Goal: Information Seeking & Learning: Learn about a topic

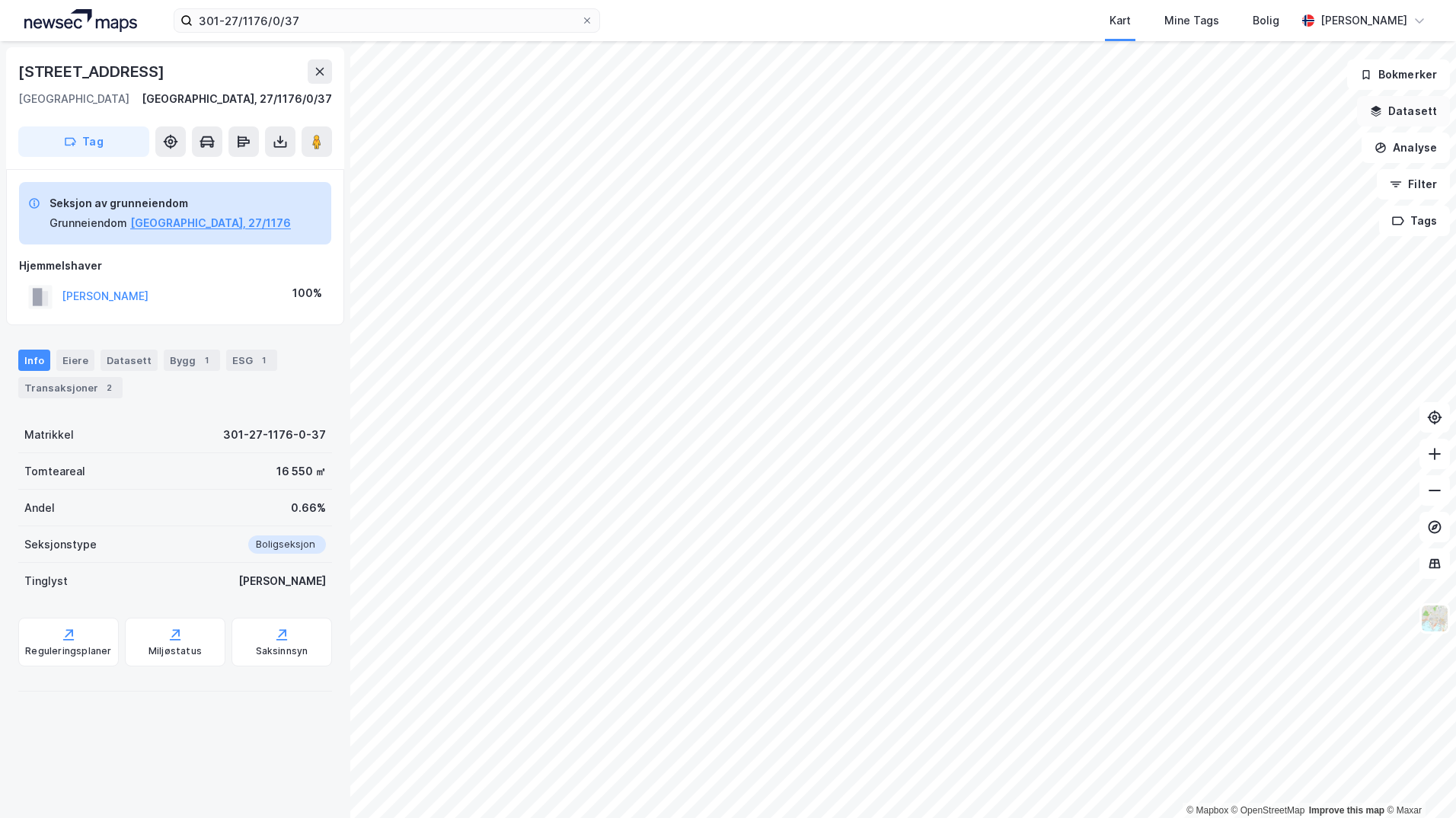
click at [1419, 112] on button "Datasett" at bounding box center [1403, 112] width 93 height 31
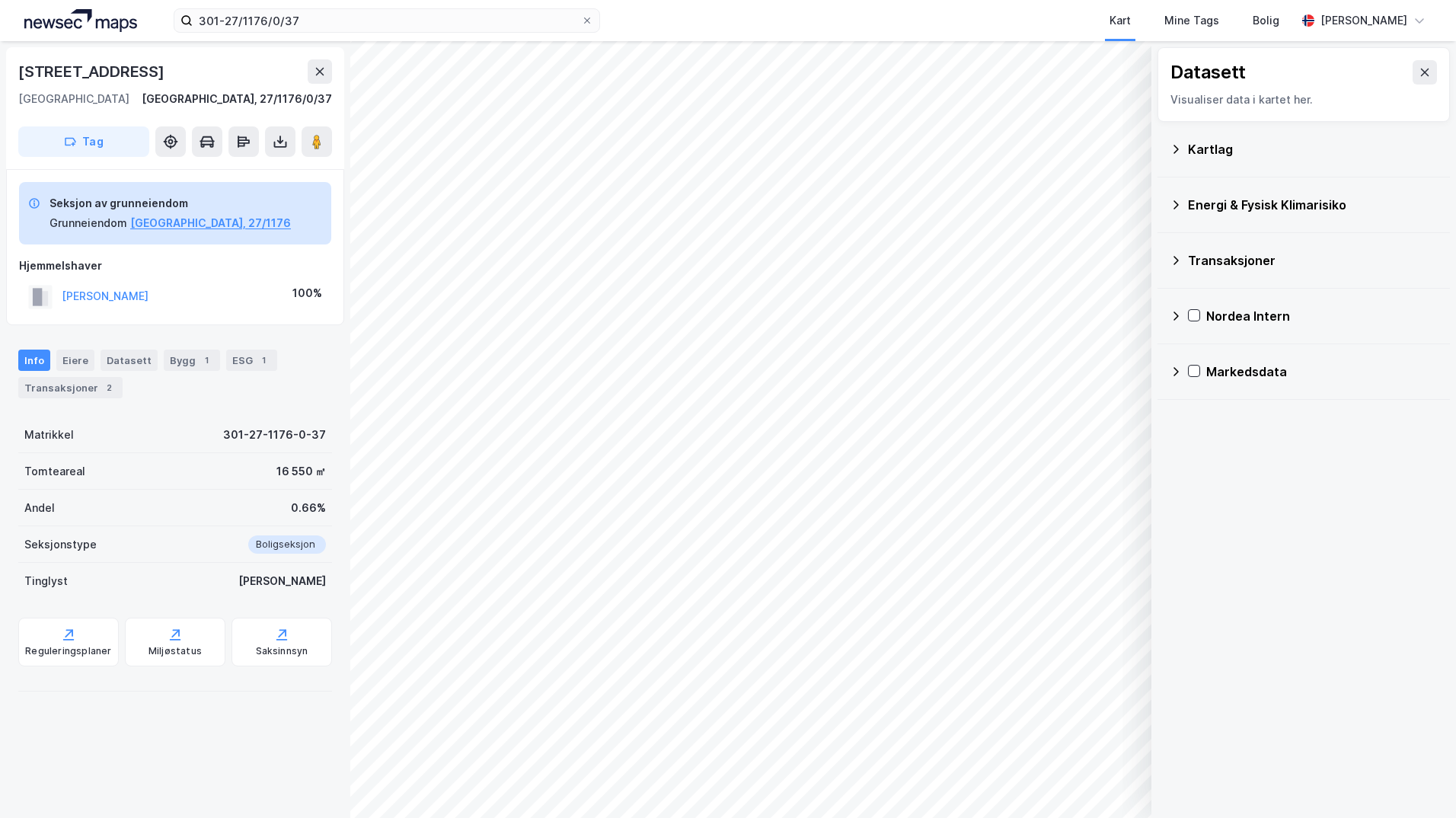
click at [1173, 143] on icon at bounding box center [1176, 150] width 13 height 13
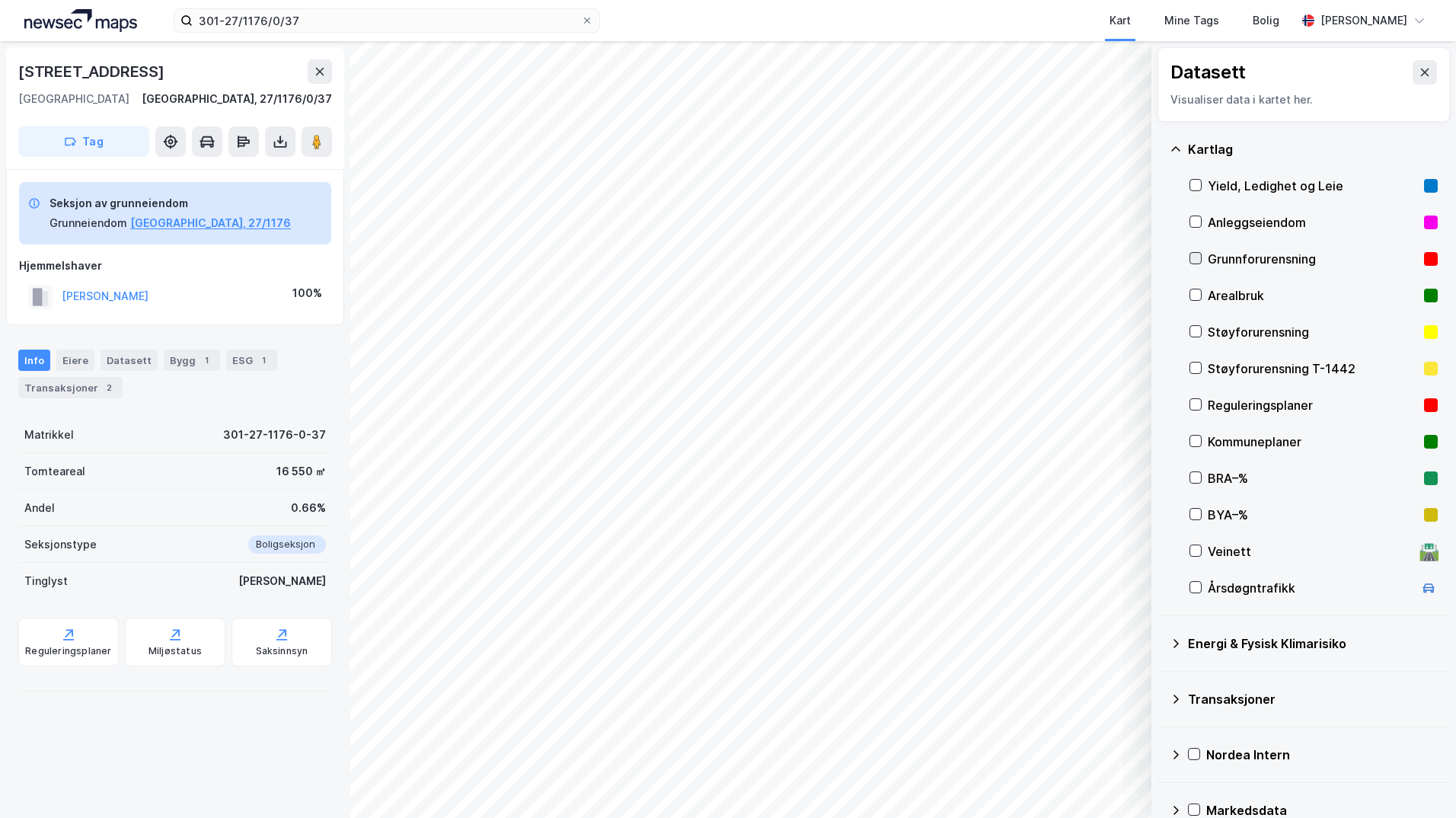
click at [1195, 254] on icon at bounding box center [1196, 259] width 11 height 11
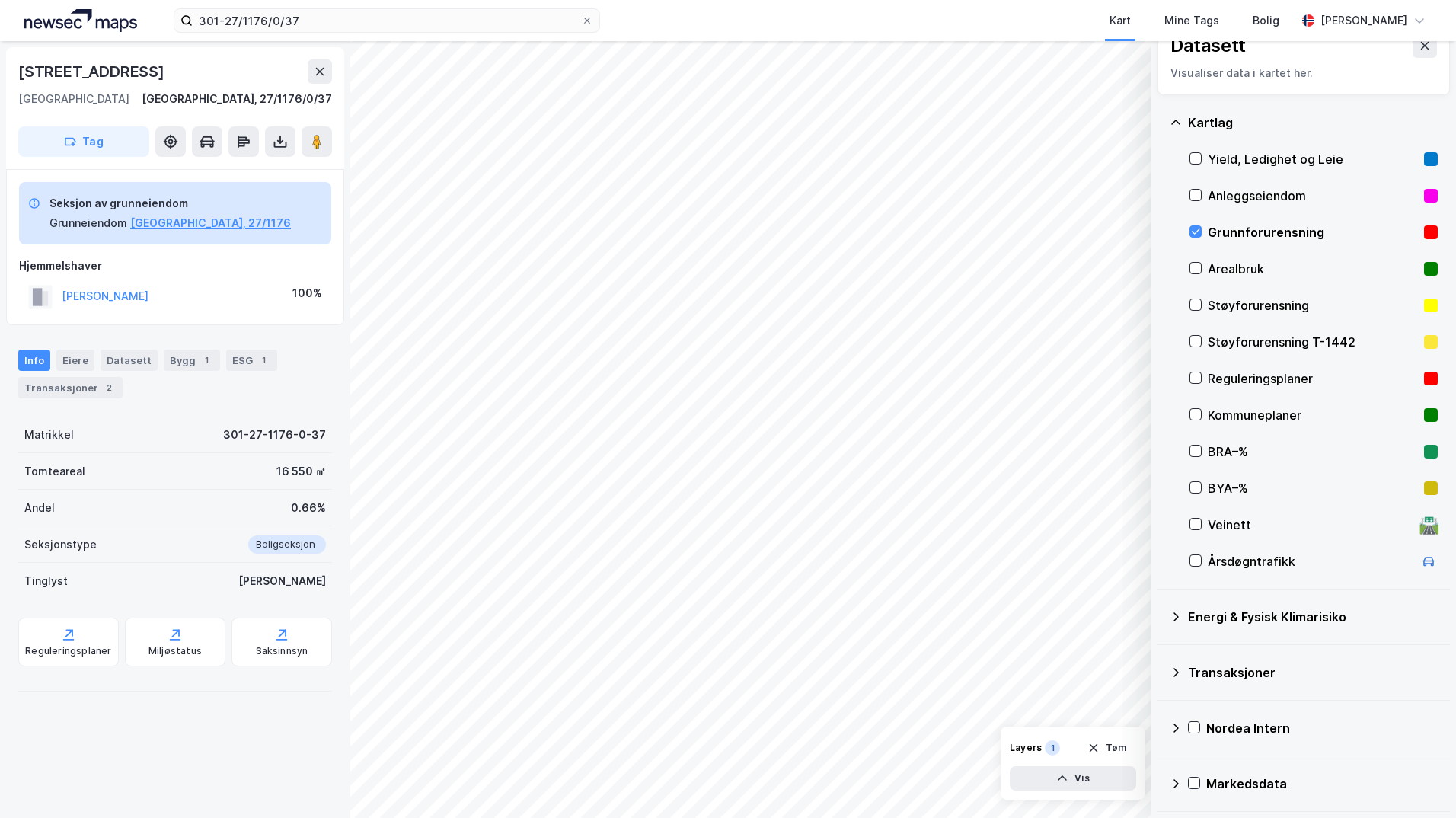
click at [1178, 616] on icon at bounding box center [1177, 617] width 5 height 9
click at [1218, 652] on icon at bounding box center [1215, 653] width 11 height 11
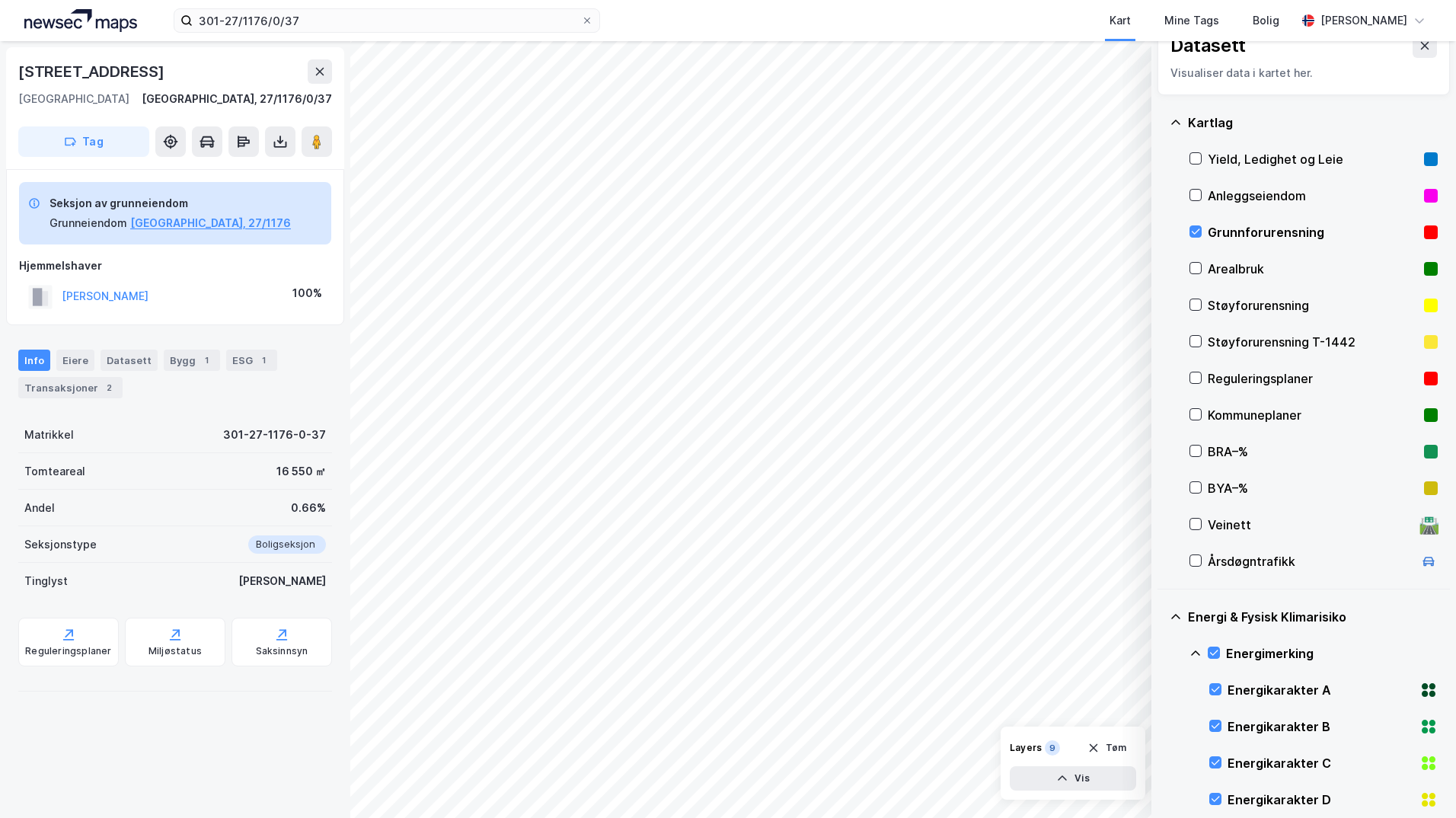
click at [1195, 650] on icon at bounding box center [1196, 654] width 13 height 13
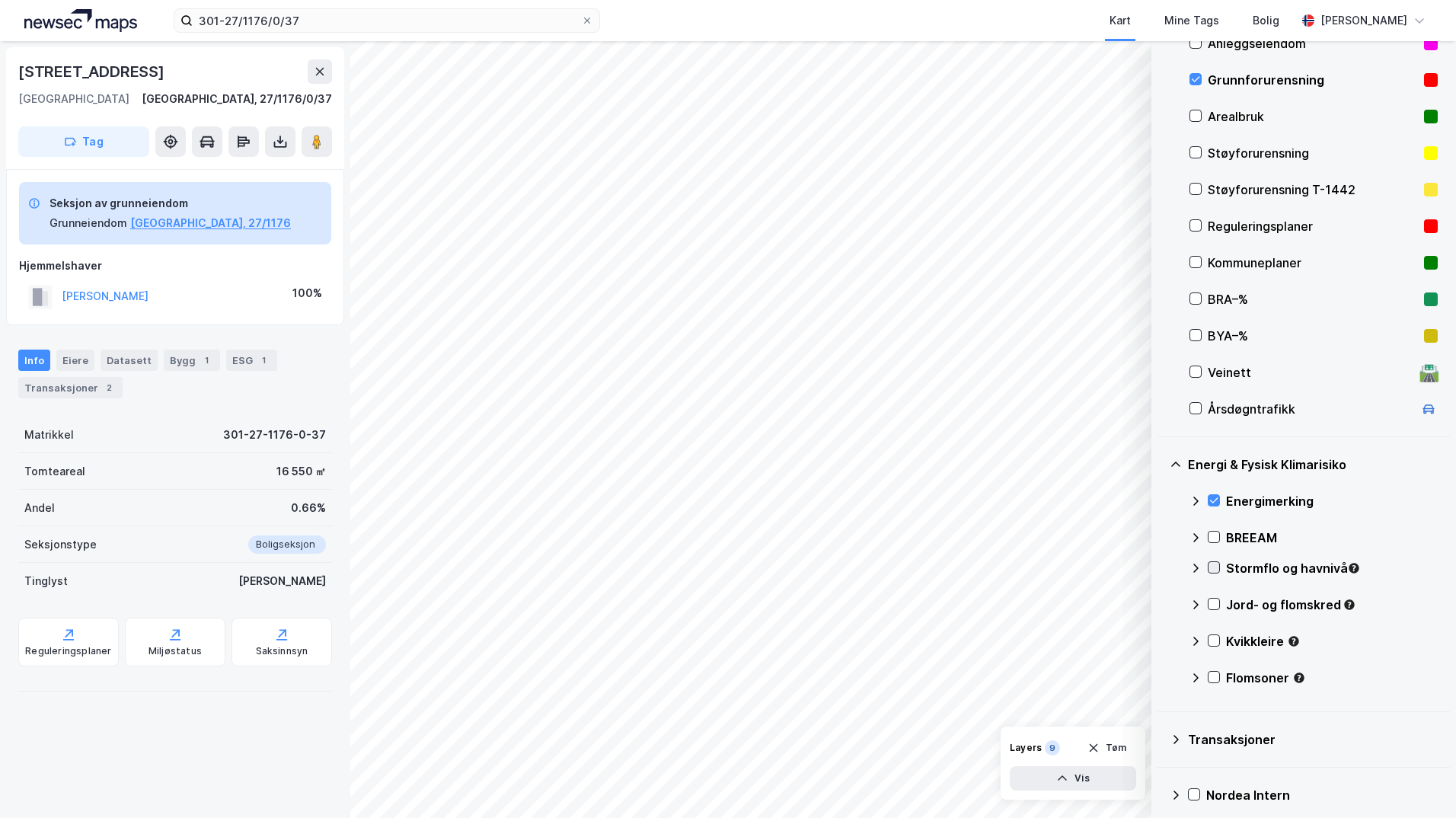
click at [1212, 571] on icon at bounding box center [1215, 568] width 11 height 11
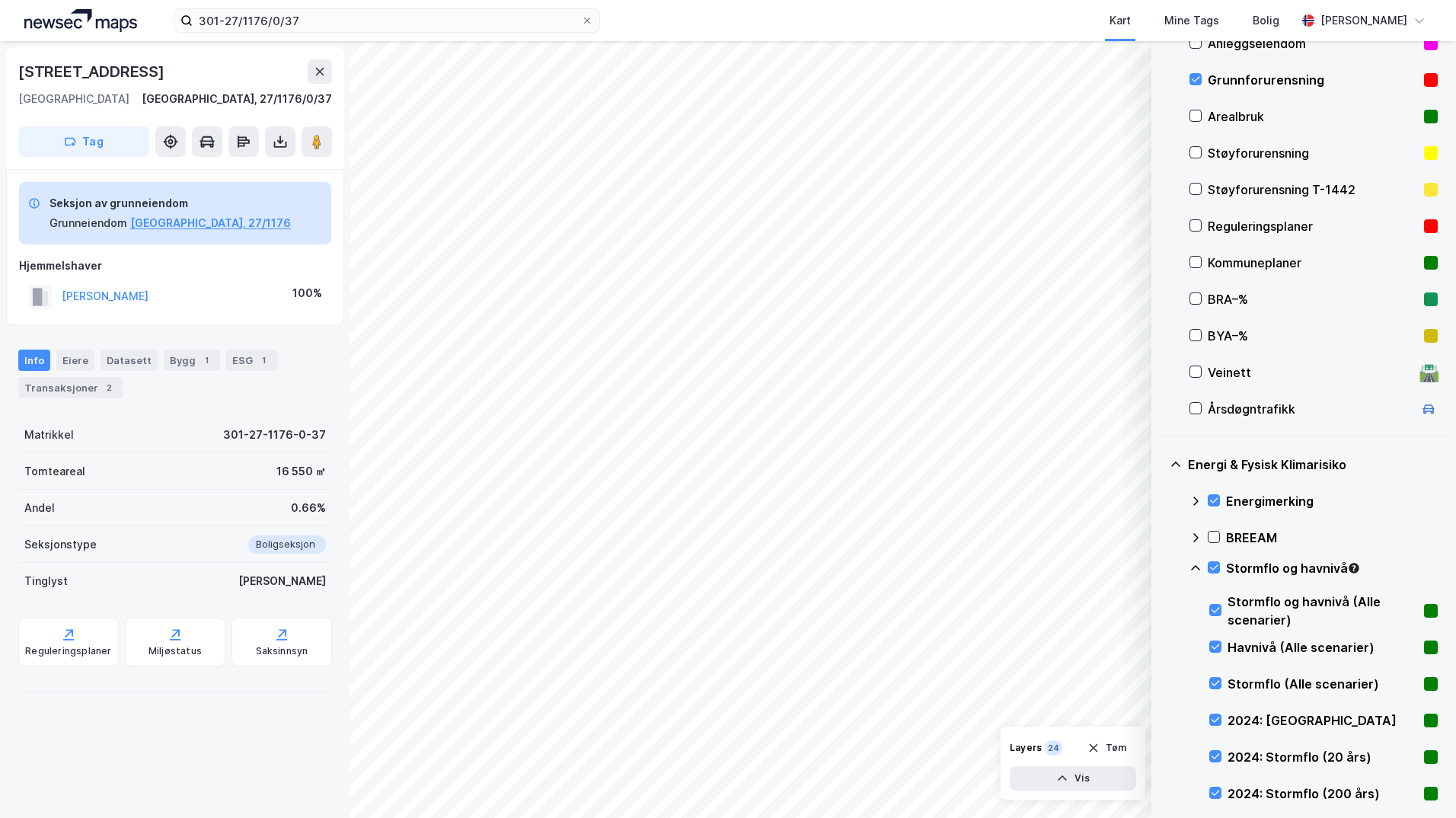
click at [1197, 568] on icon at bounding box center [1196, 568] width 13 height 13
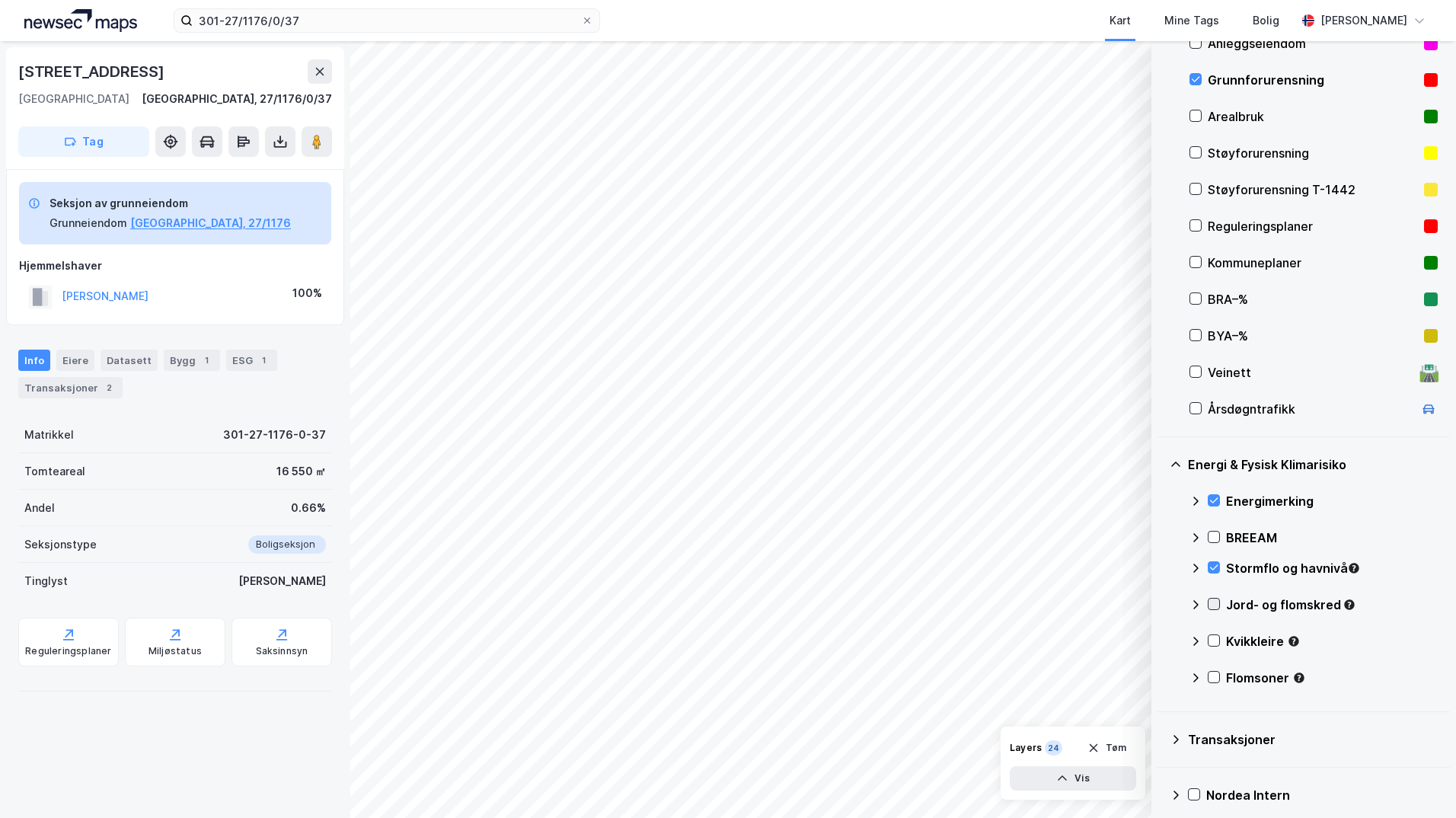
click at [1215, 605] on icon at bounding box center [1214, 604] width 8 height 5
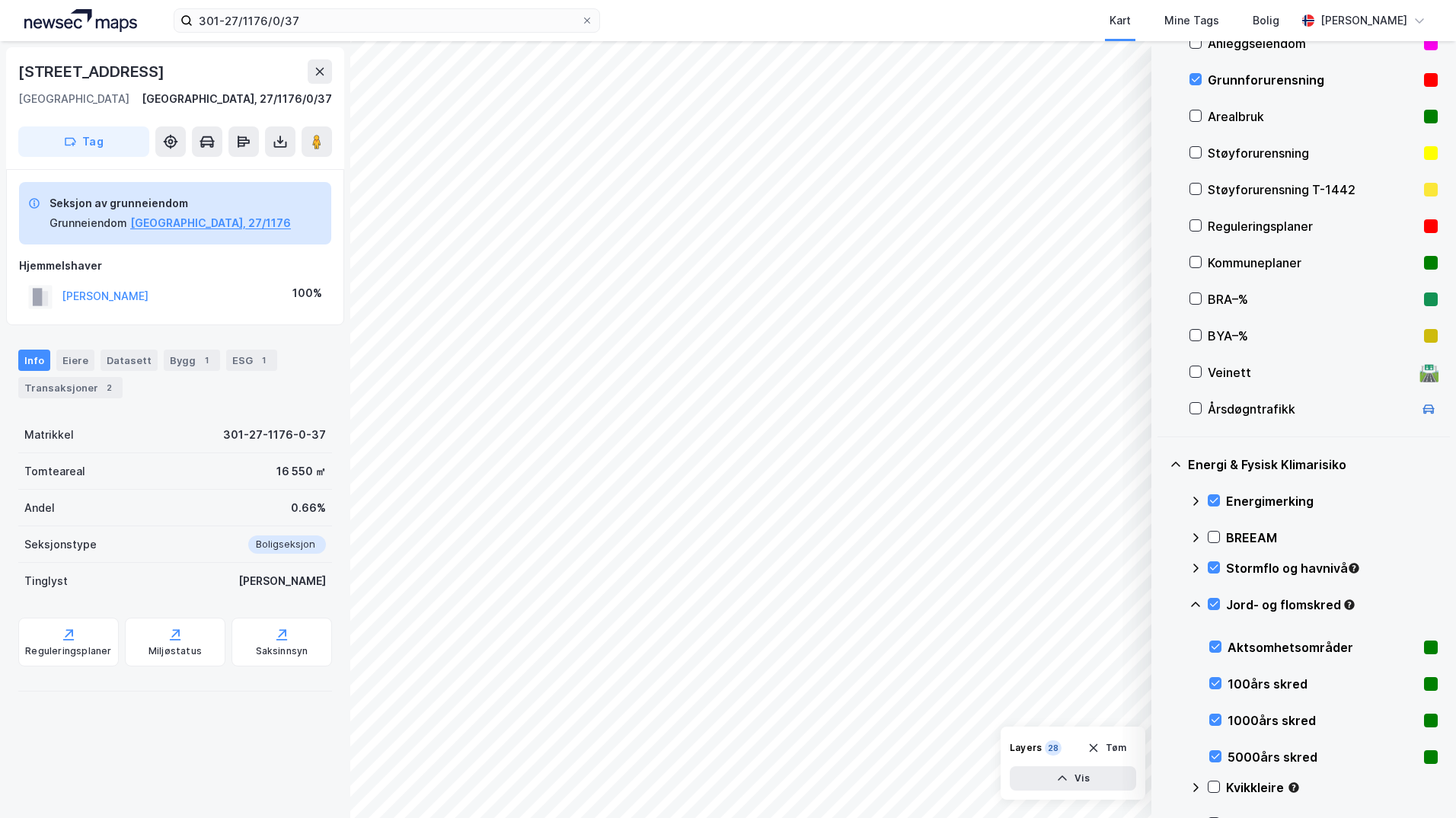
click at [1197, 604] on icon at bounding box center [1196, 604] width 13 height 13
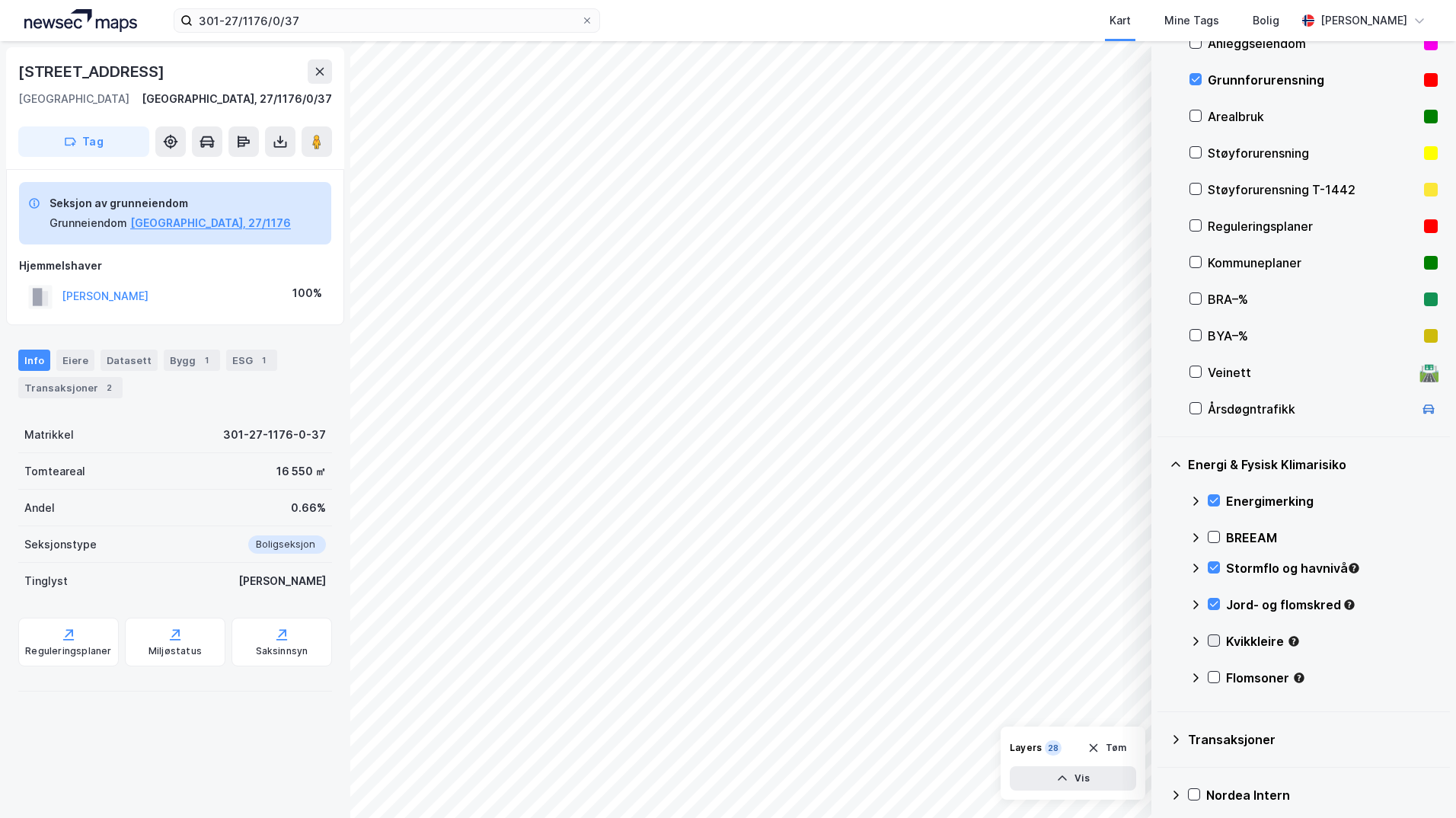
click at [1213, 638] on icon at bounding box center [1215, 641] width 11 height 11
click at [1197, 640] on icon at bounding box center [1196, 641] width 9 height 5
click at [1213, 676] on icon at bounding box center [1215, 677] width 11 height 11
click at [1195, 678] on icon at bounding box center [1196, 678] width 13 height 13
click at [1096, 778] on button "Vis" at bounding box center [1073, 777] width 126 height 24
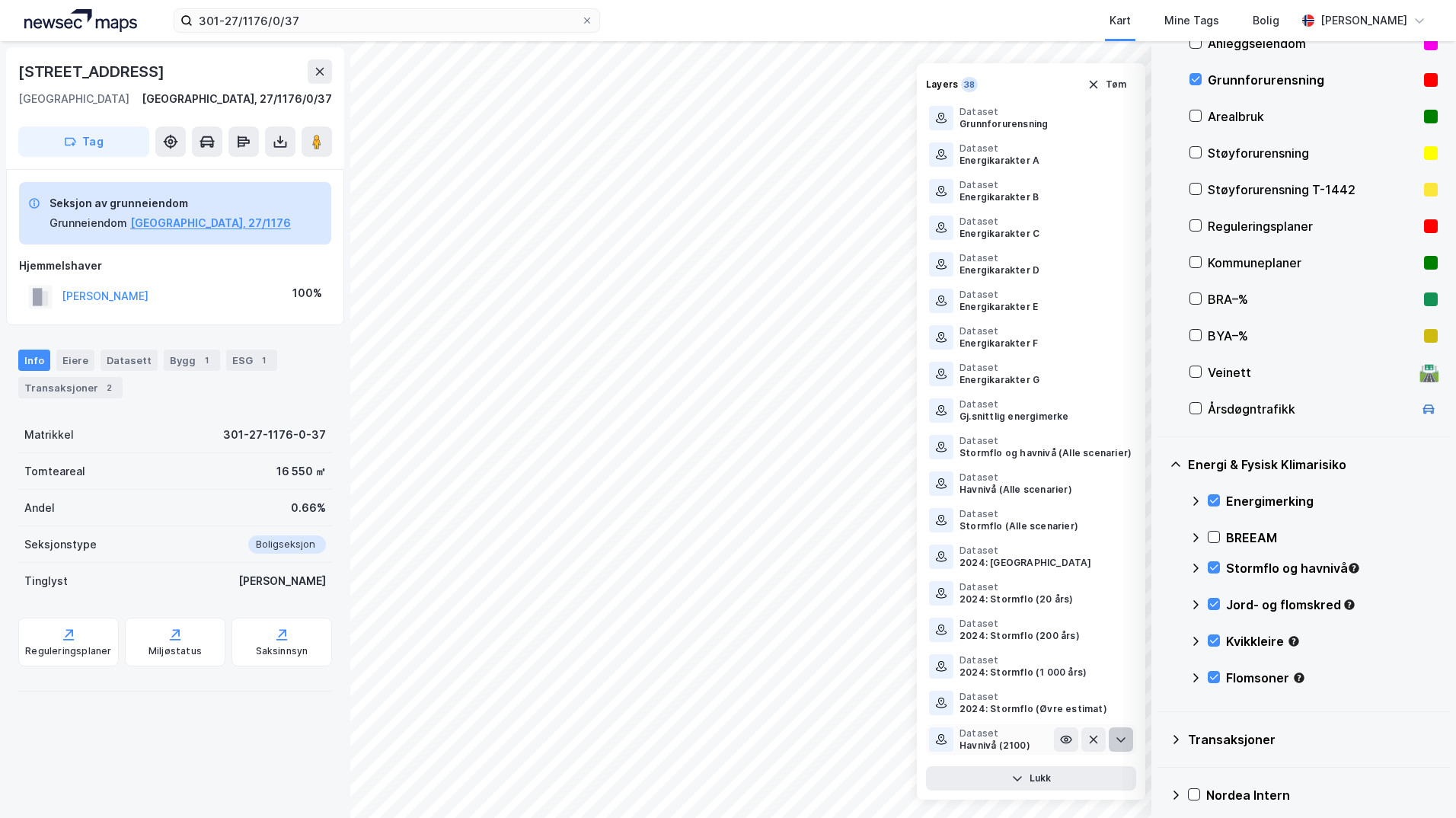
click at [1115, 741] on icon at bounding box center [1122, 740] width 13 height 13
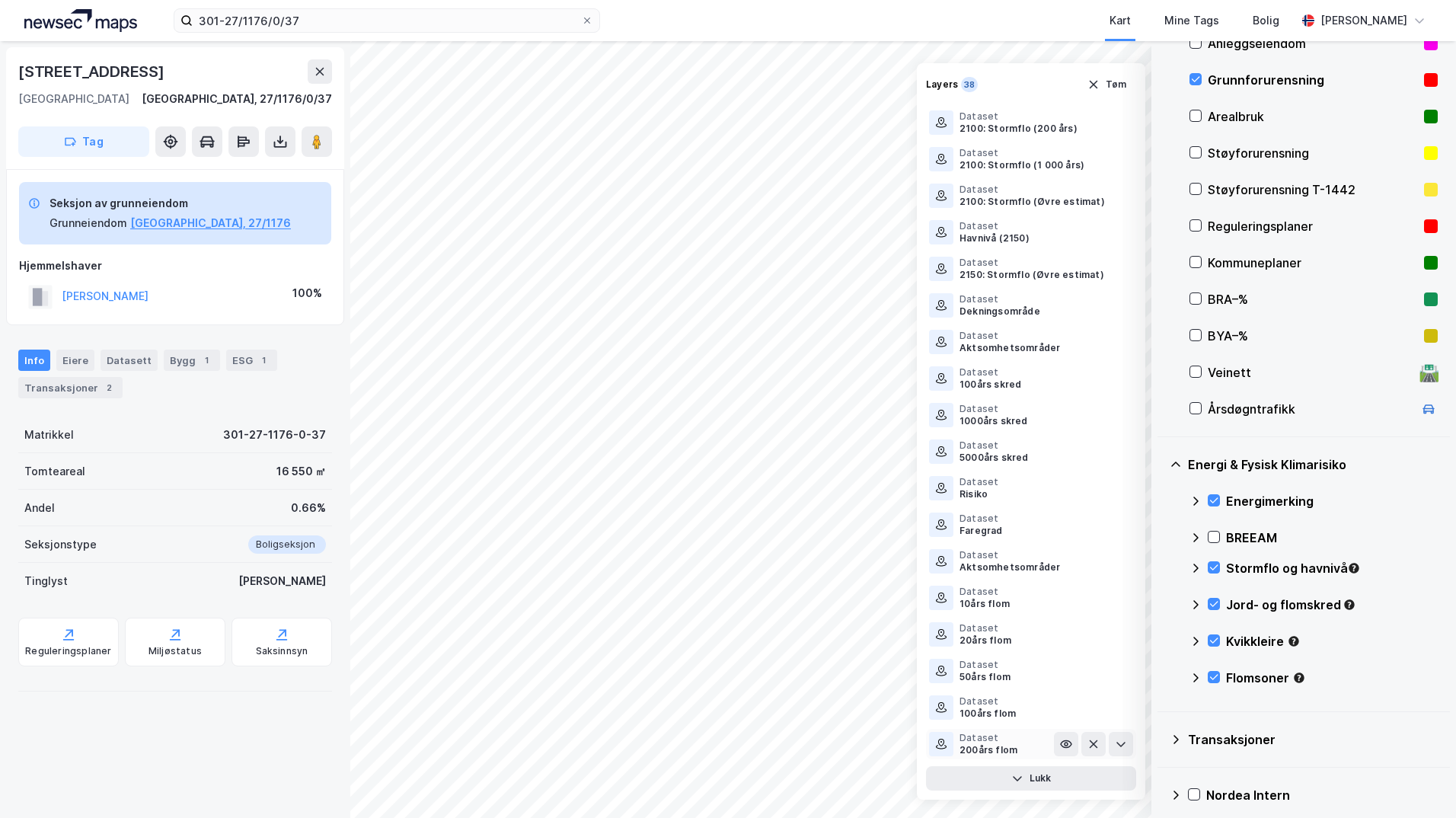
scroll to position [903, 0]
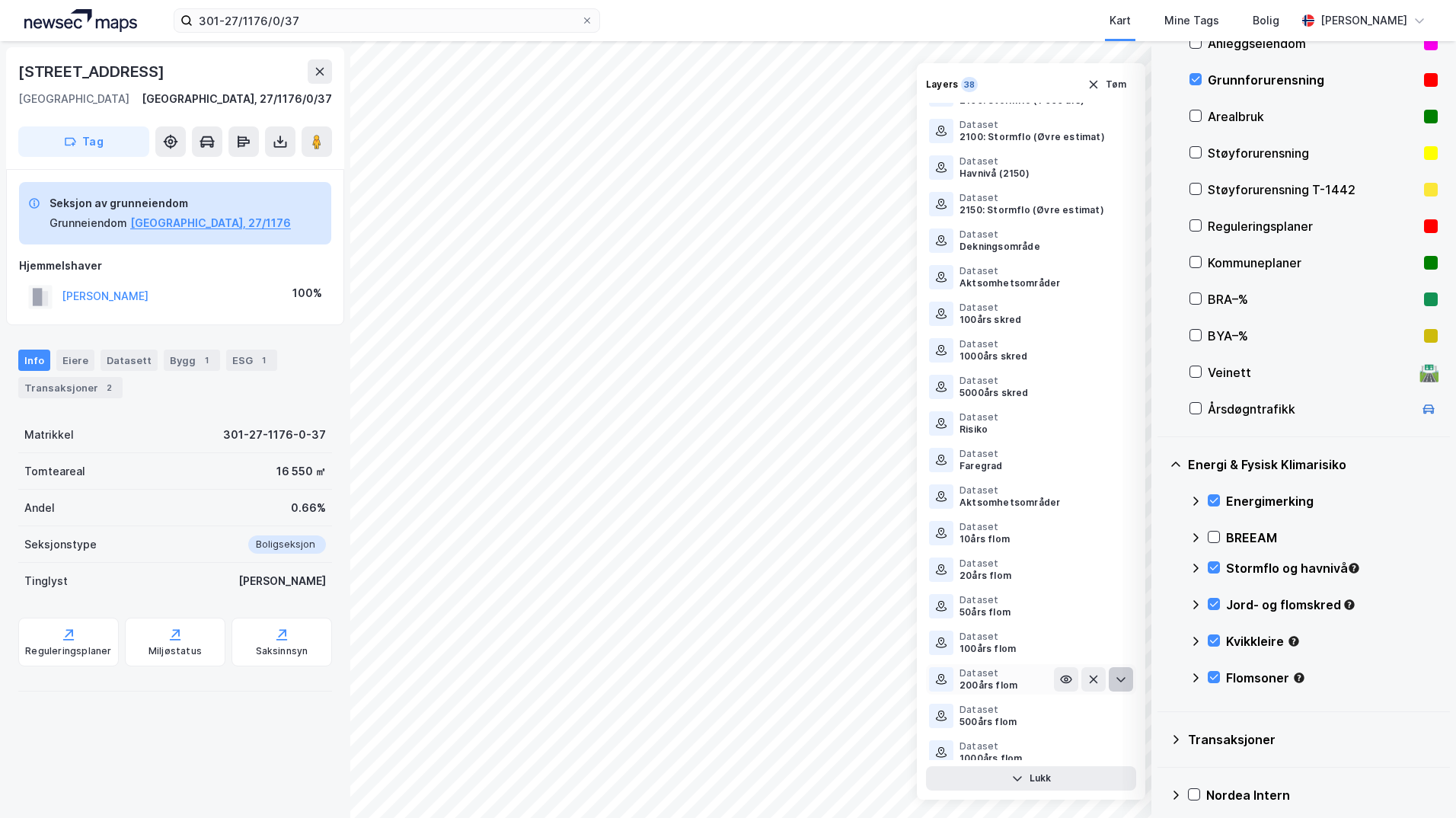
click at [1115, 673] on icon at bounding box center [1122, 679] width 13 height 13
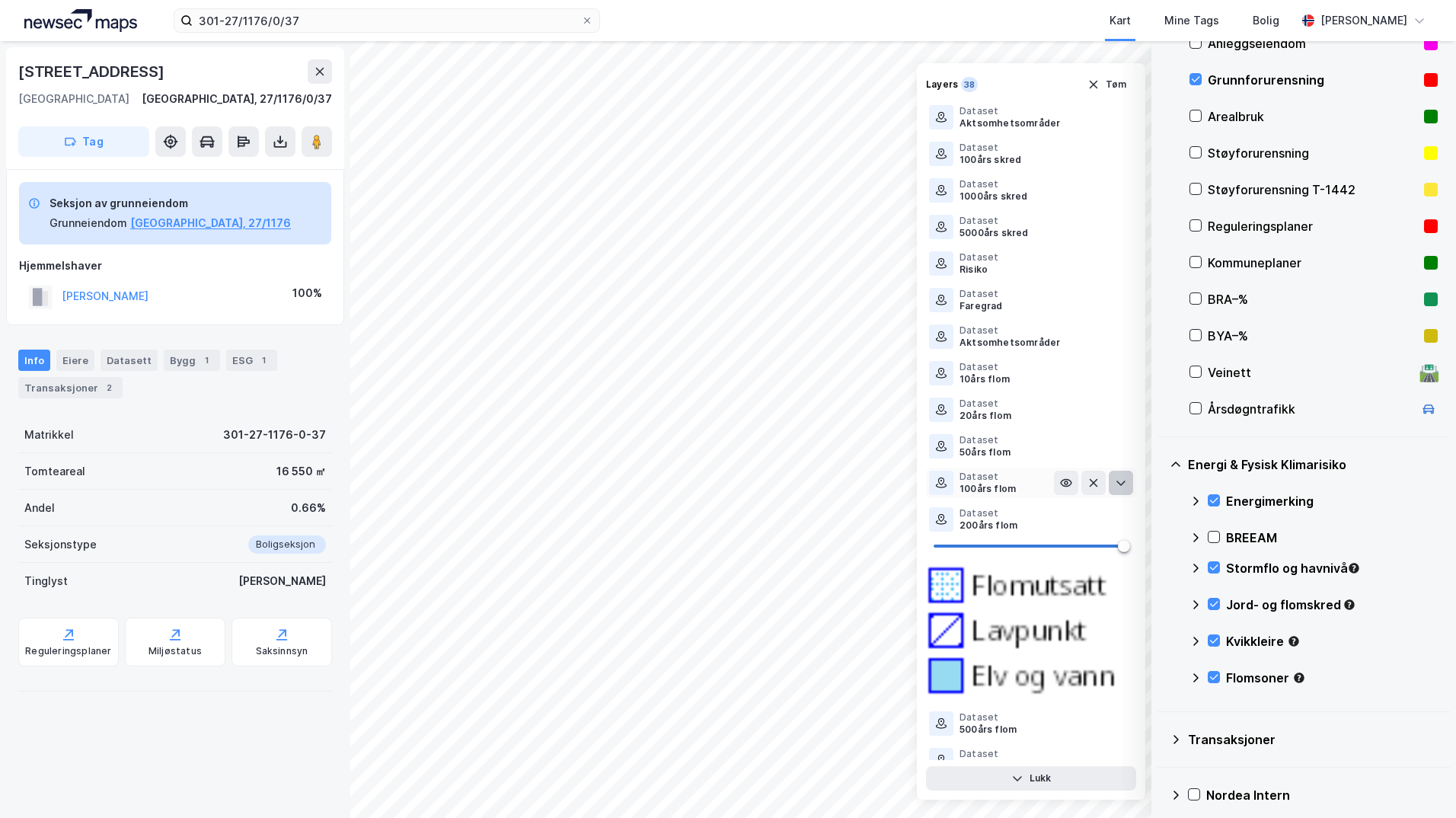
click at [1117, 473] on button at bounding box center [1121, 482] width 24 height 24
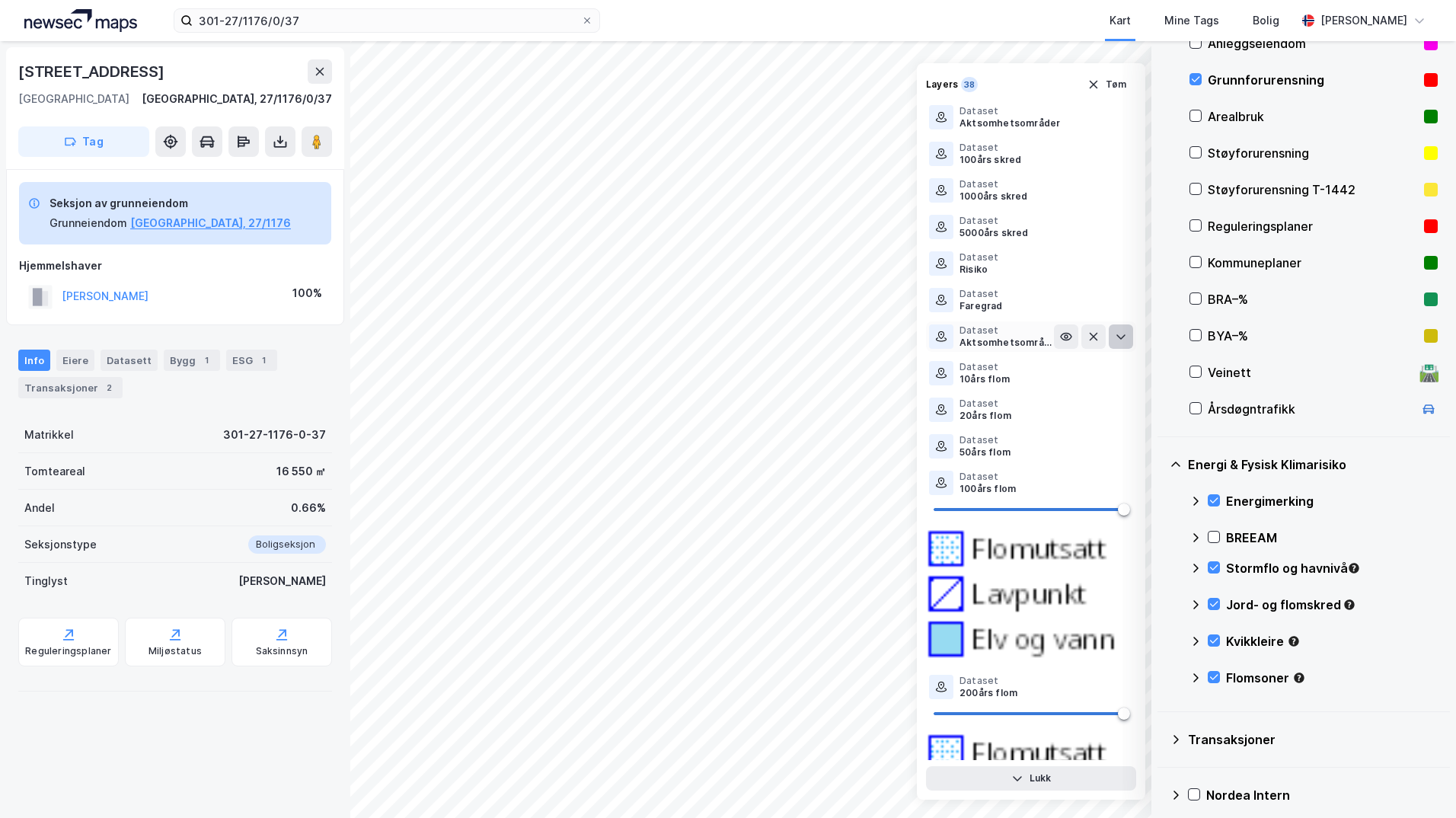
click at [1115, 331] on icon at bounding box center [1122, 337] width 13 height 13
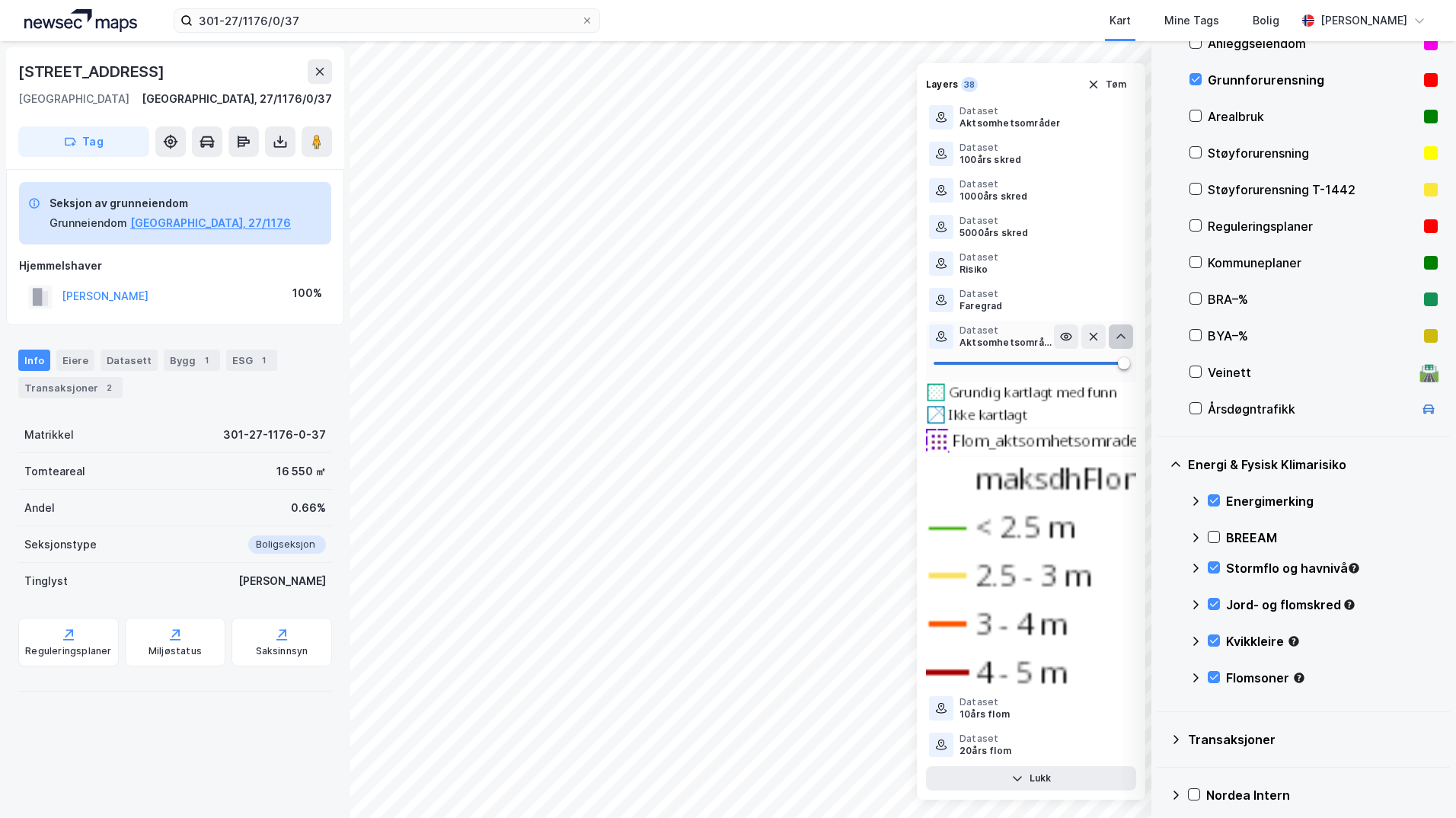
scroll to position [109, 0]
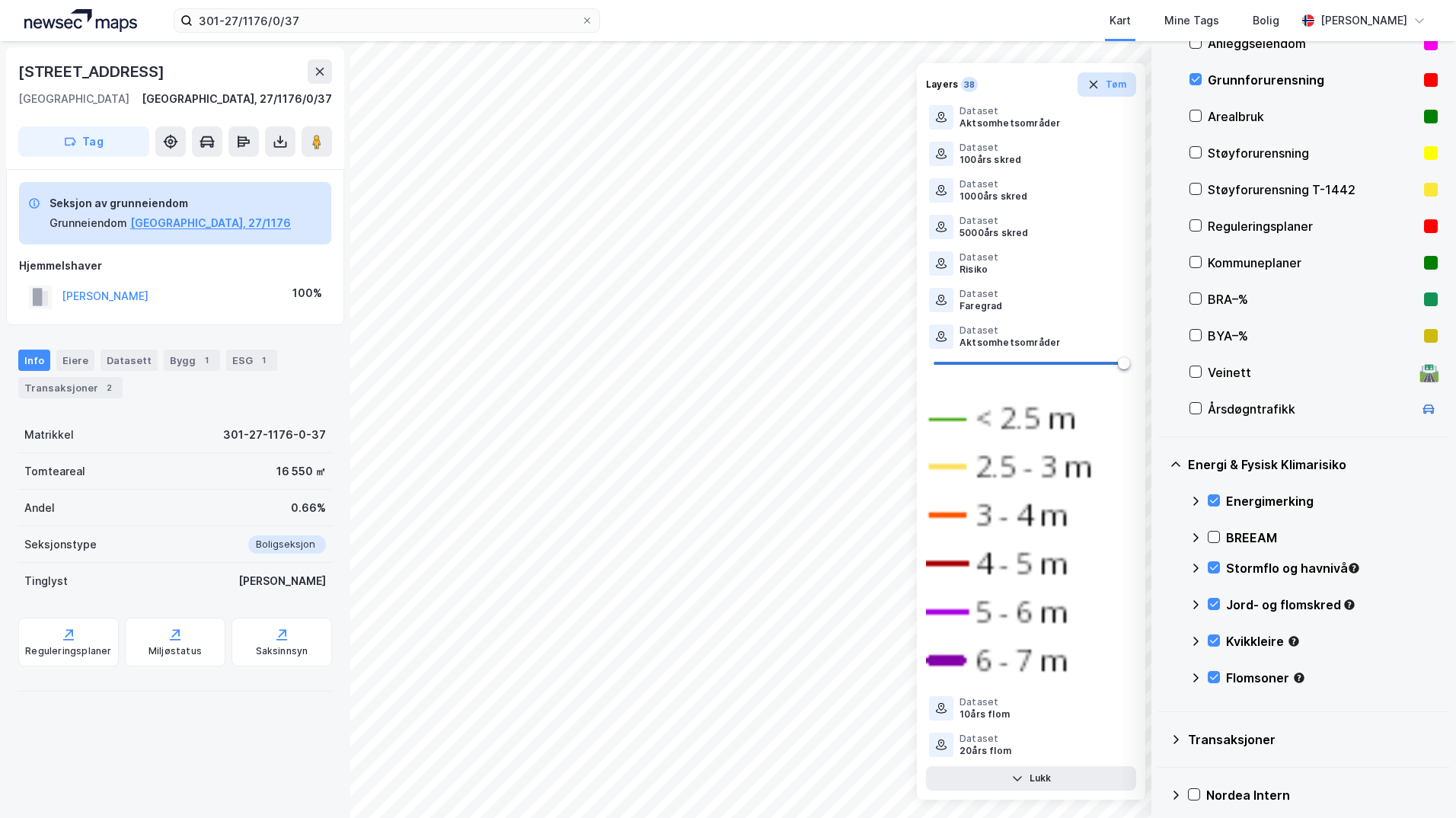
click at [1095, 81] on icon "button" at bounding box center [1094, 85] width 13 height 13
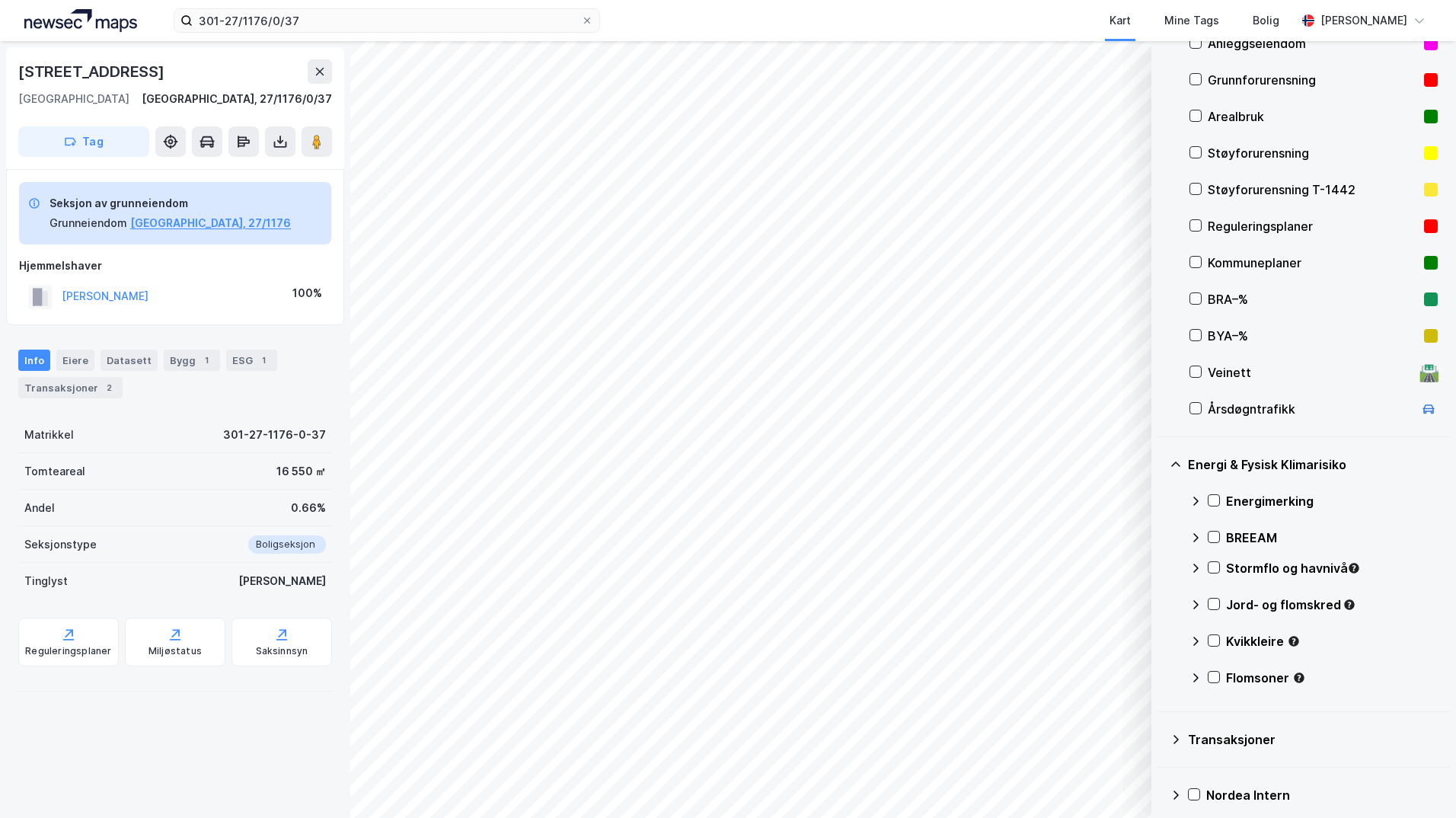
scroll to position [0, 0]
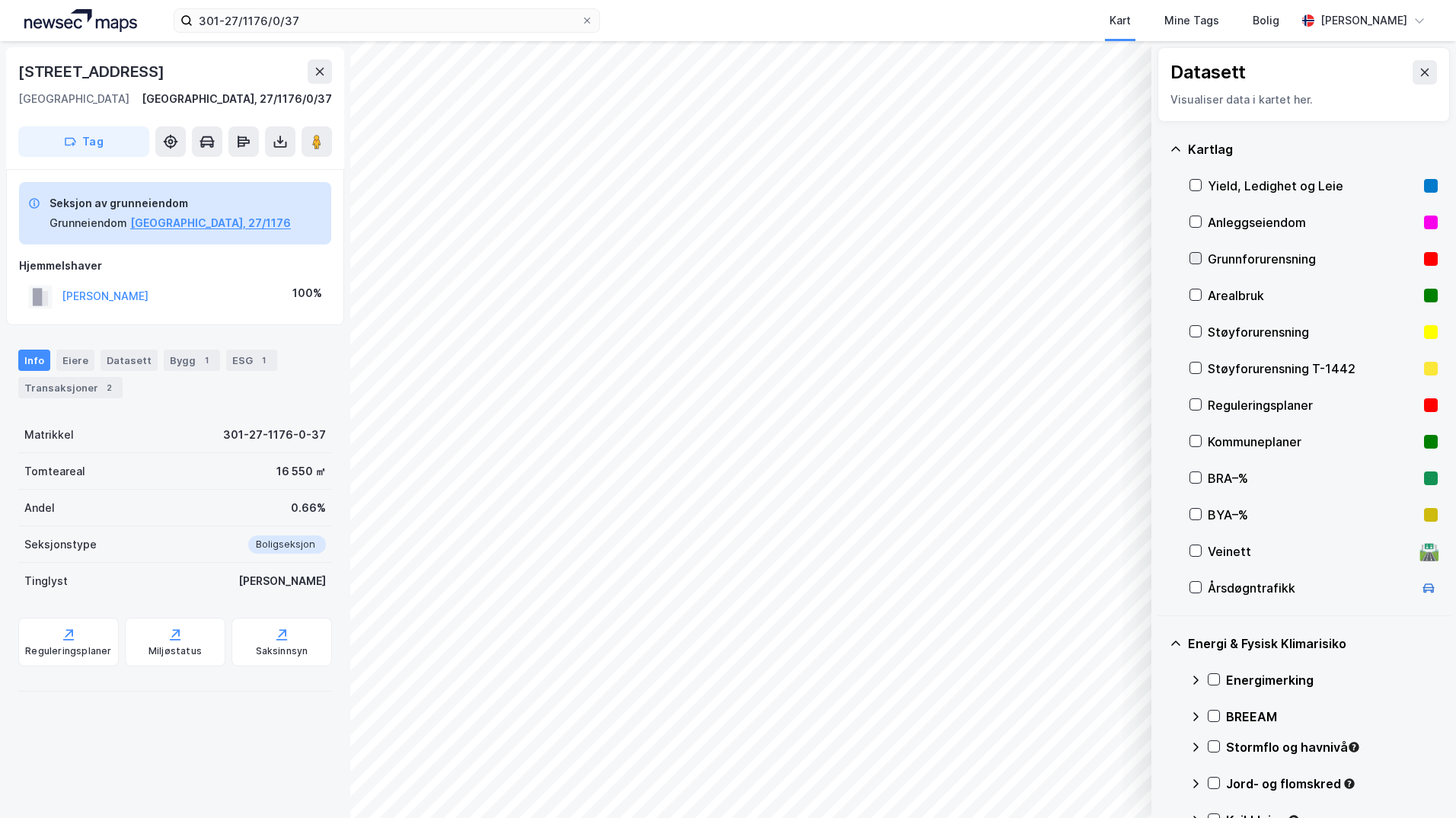
click at [1196, 258] on icon at bounding box center [1196, 259] width 11 height 11
click at [1215, 672] on div "Energimerking" at bounding box center [1314, 680] width 249 height 37
click at [1209, 679] on icon at bounding box center [1215, 679] width 11 height 11
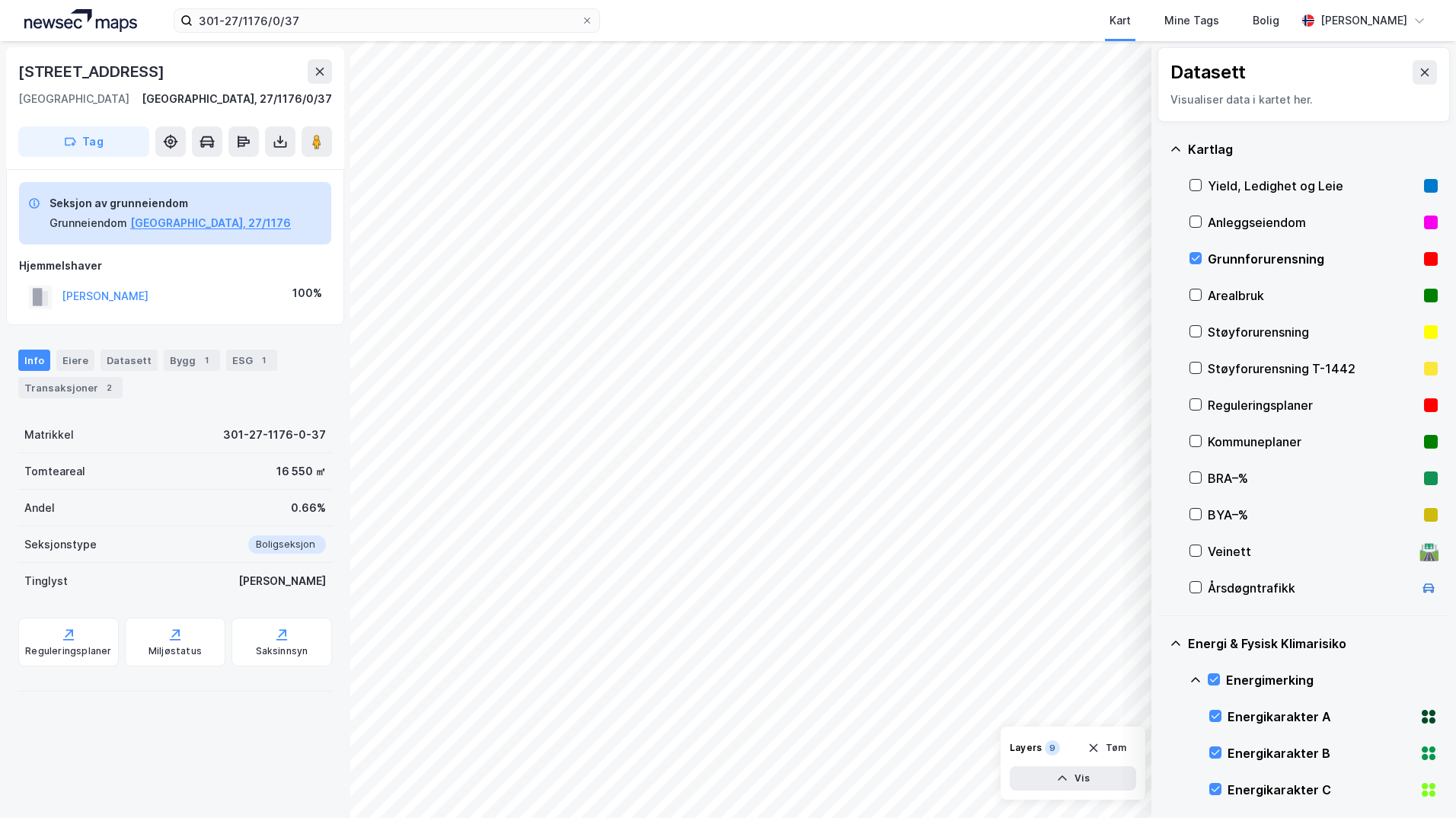
click at [1192, 678] on icon at bounding box center [1196, 680] width 13 height 13
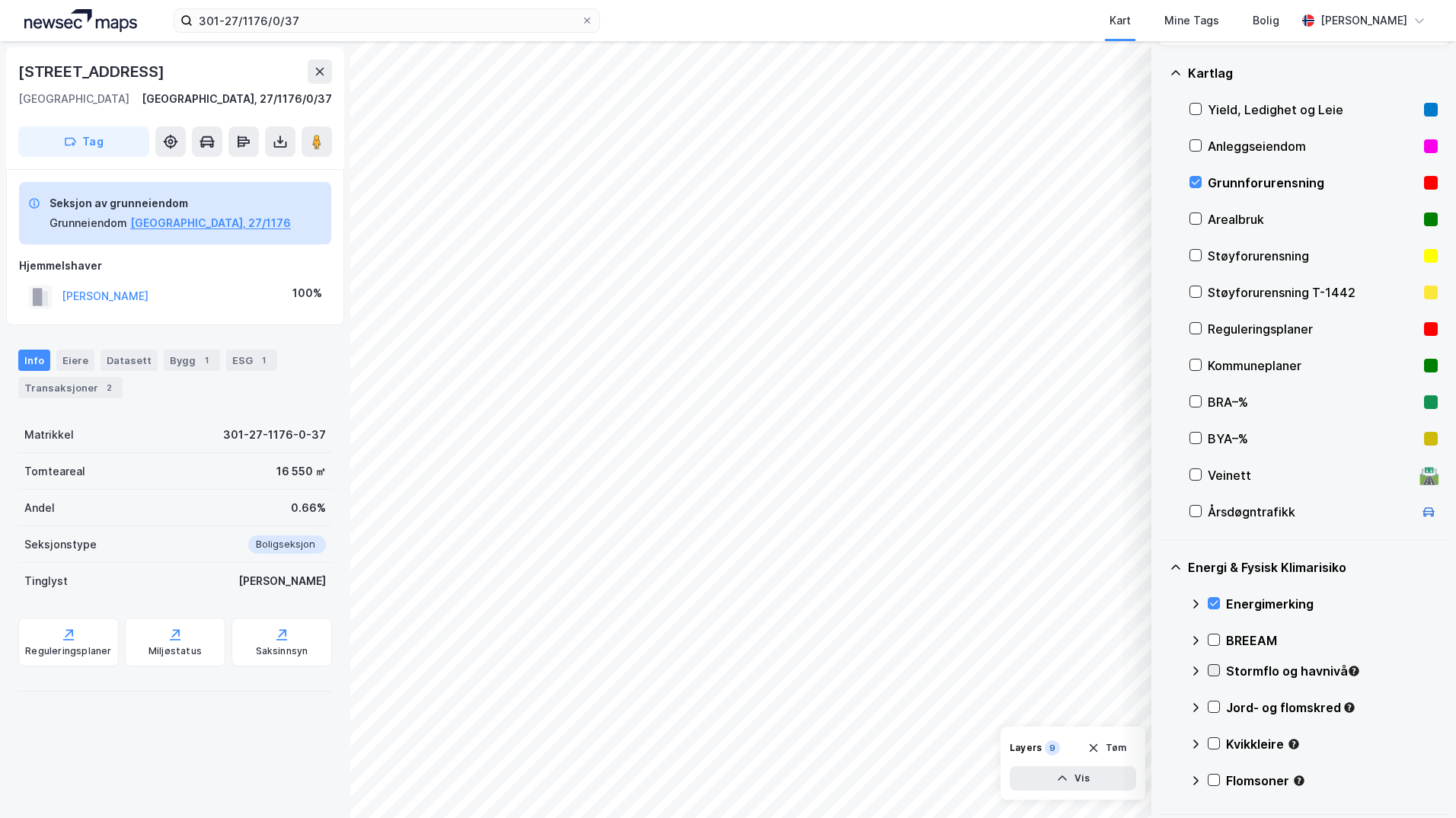
click at [1218, 668] on icon at bounding box center [1214, 670] width 8 height 5
click at [1195, 672] on icon at bounding box center [1196, 671] width 13 height 13
click at [1216, 704] on icon at bounding box center [1215, 707] width 11 height 11
click at [1193, 706] on icon at bounding box center [1196, 708] width 13 height 13
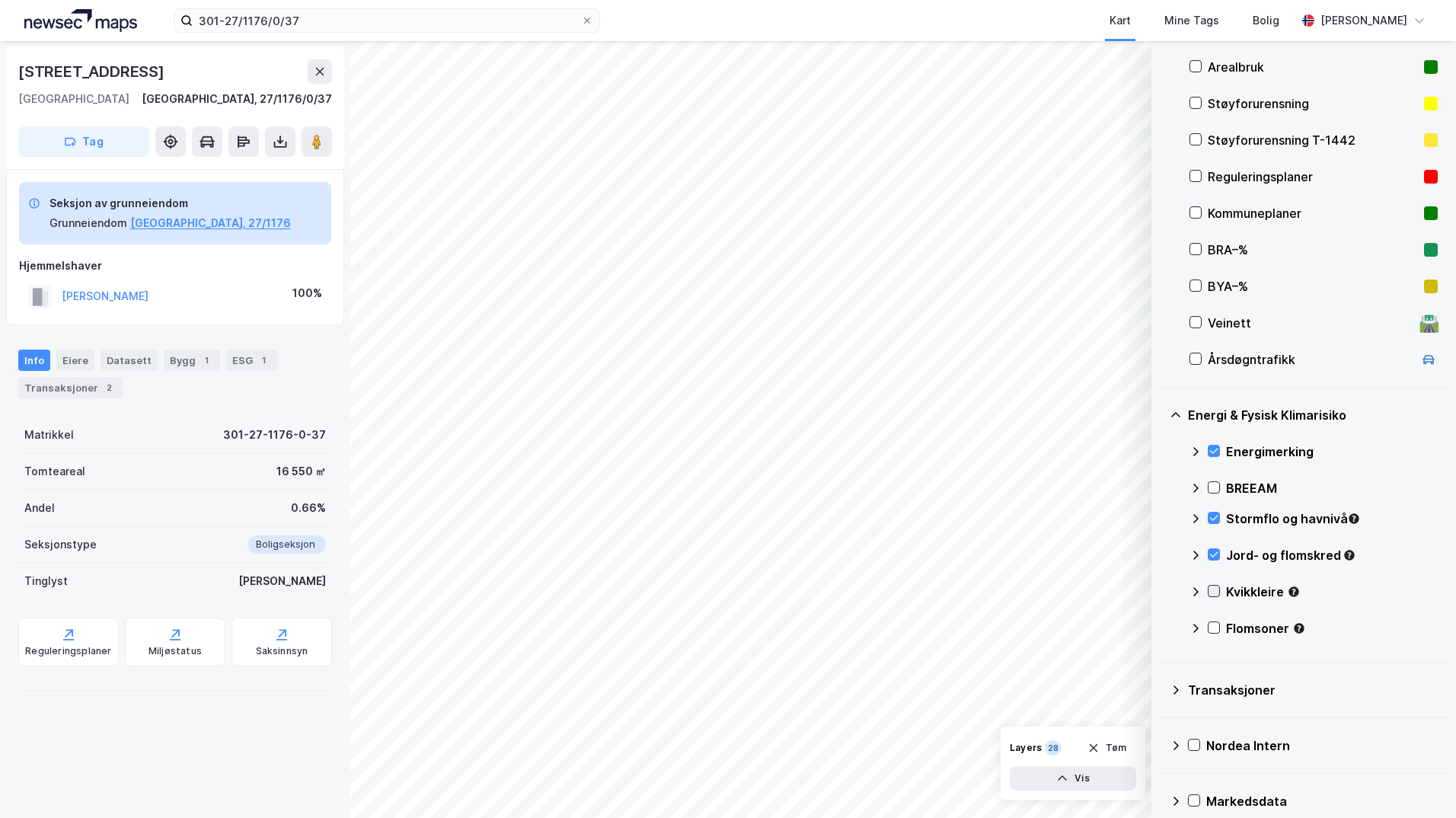
click at [1217, 591] on icon at bounding box center [1215, 591] width 11 height 11
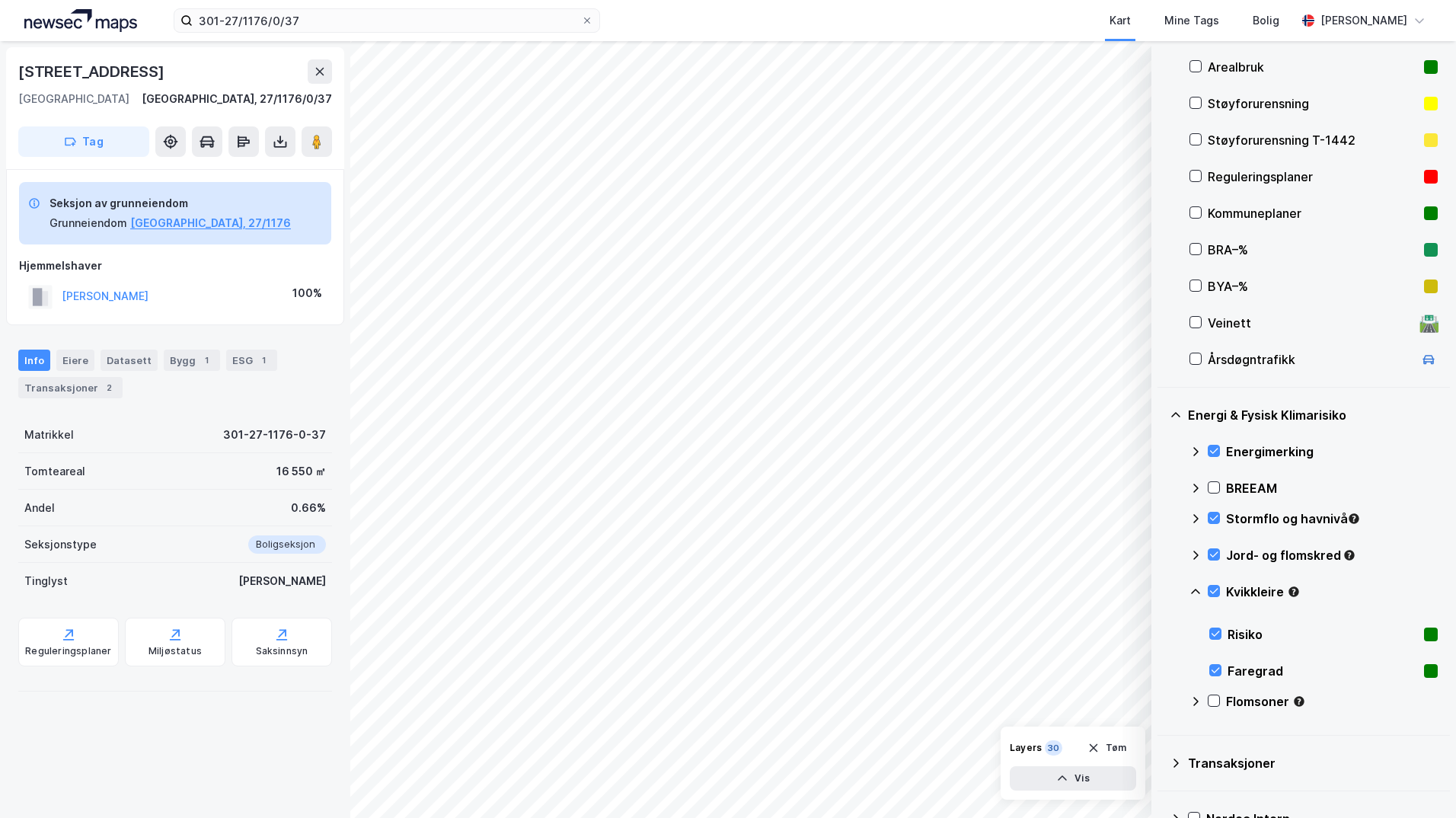
click at [1196, 593] on icon at bounding box center [1196, 592] width 13 height 13
click at [1213, 630] on icon at bounding box center [1214, 628] width 8 height 5
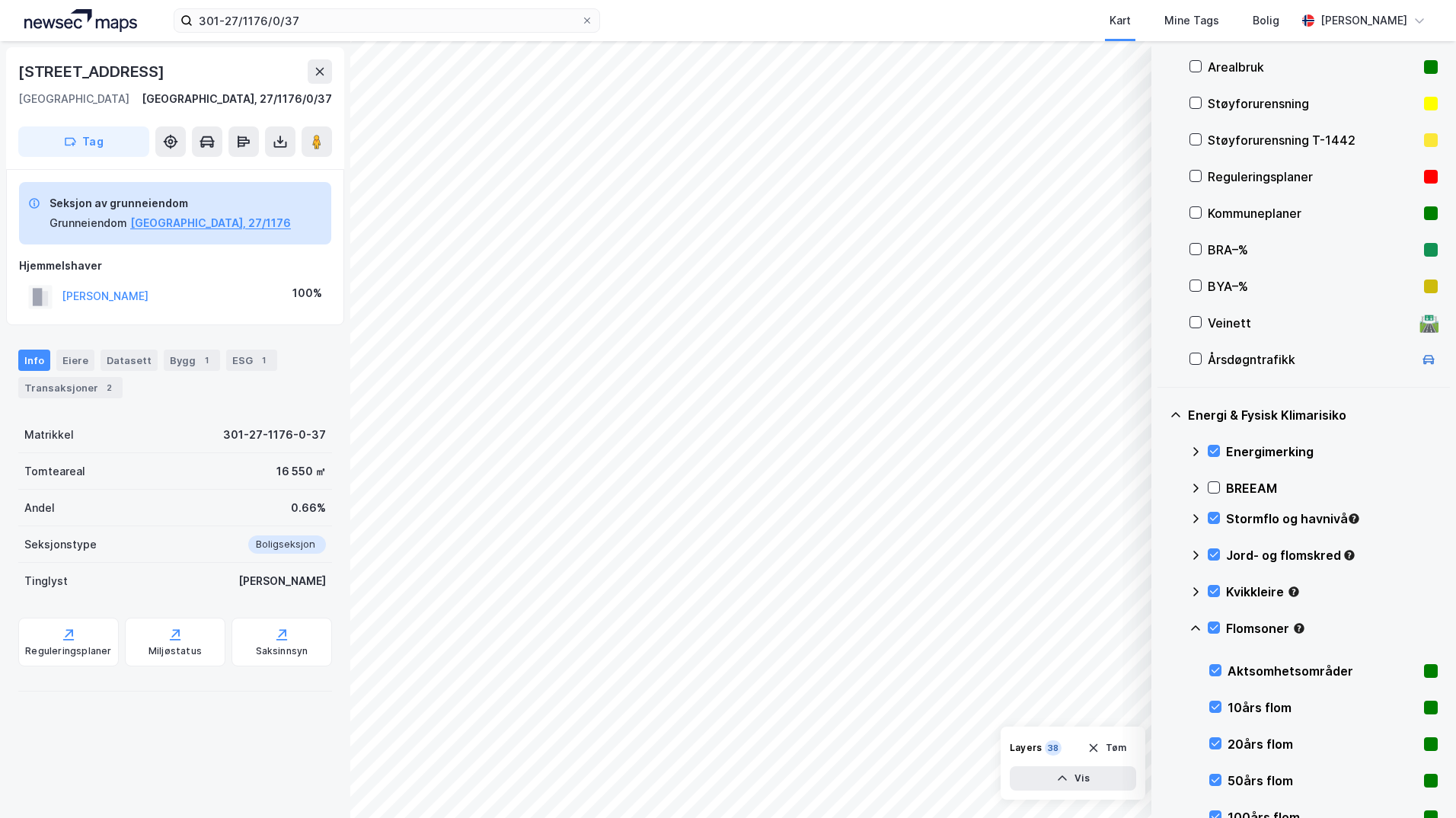
click at [1196, 631] on icon at bounding box center [1196, 629] width 13 height 13
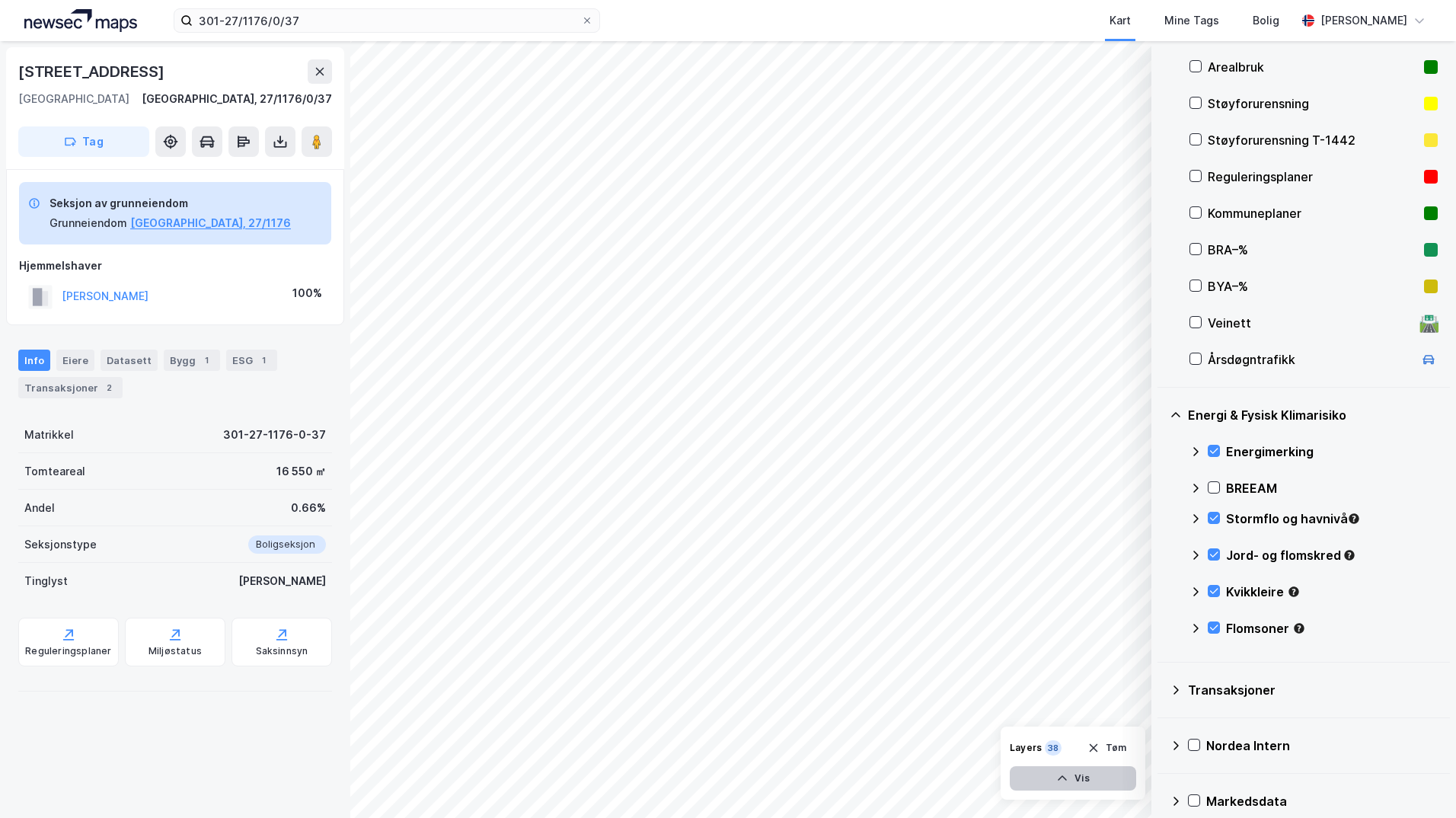
click at [1084, 776] on button "Vis" at bounding box center [1073, 777] width 126 height 24
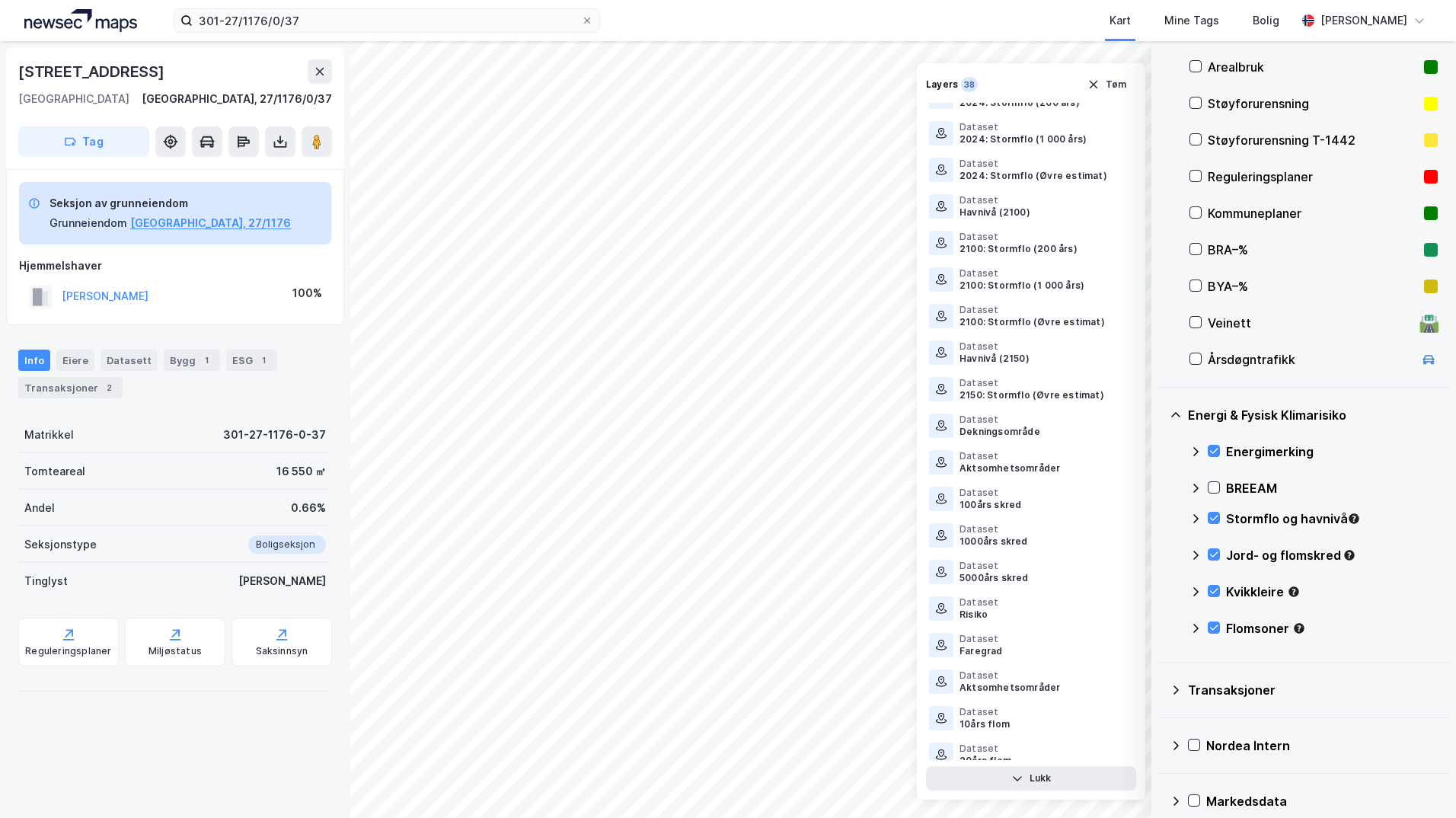
scroll to position [726, 0]
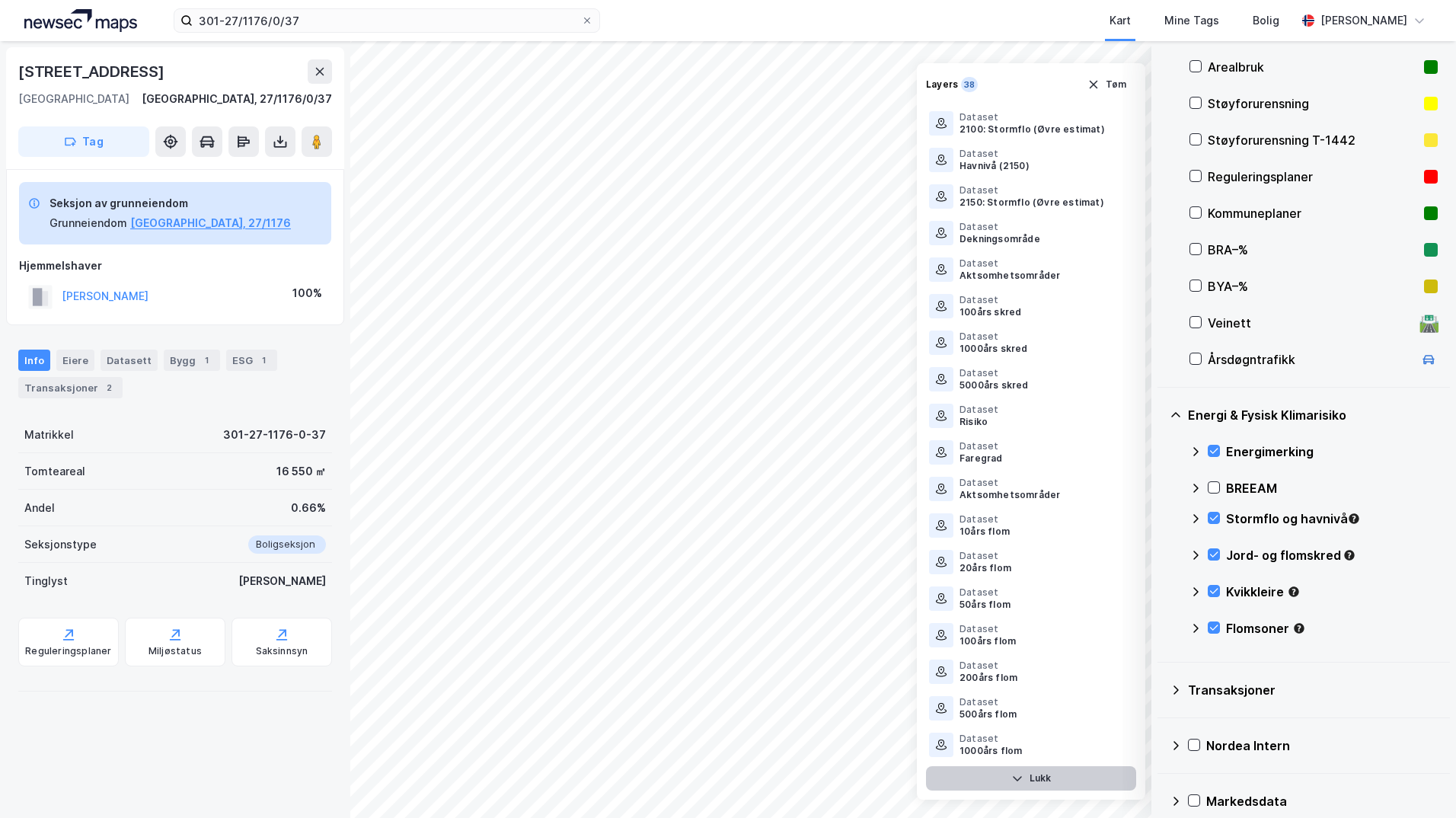
click at [1036, 776] on button "Lukk" at bounding box center [1031, 777] width 210 height 24
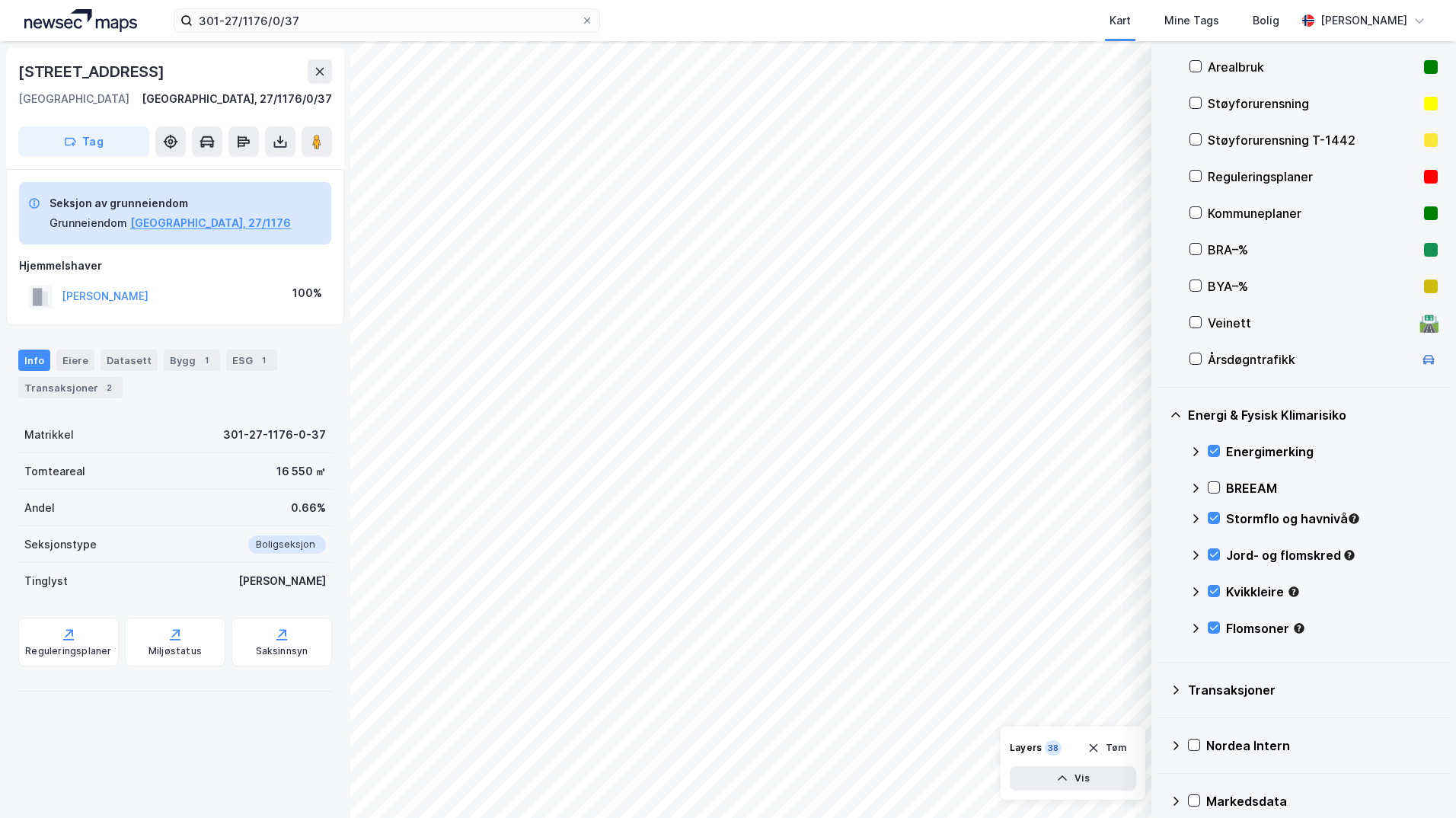
click at [1195, 627] on icon at bounding box center [1196, 629] width 13 height 13
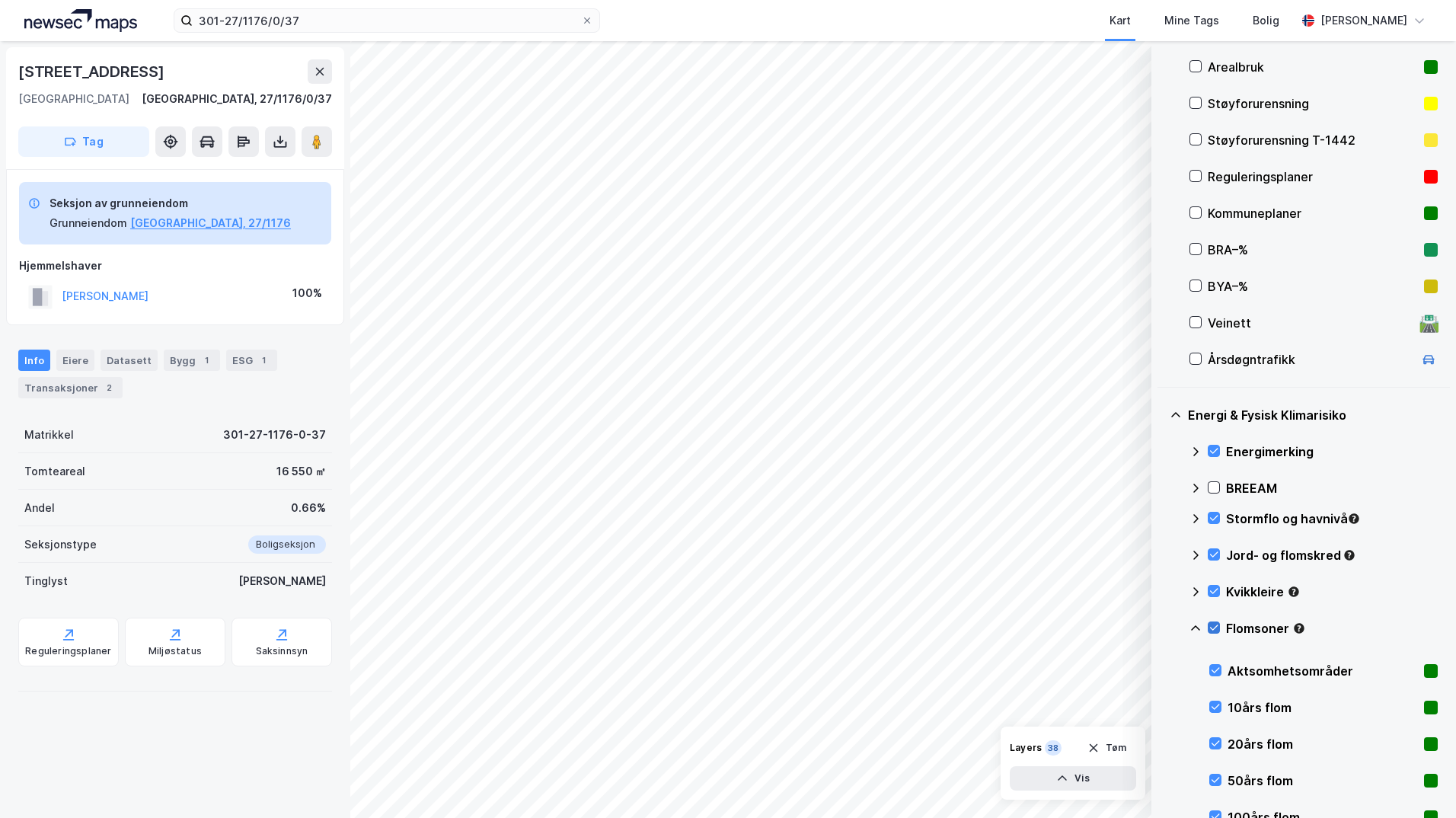
click at [1215, 628] on icon at bounding box center [1214, 628] width 8 height 5
click at [1215, 671] on icon at bounding box center [1215, 670] width 11 height 11
click at [1211, 704] on icon at bounding box center [1215, 707] width 11 height 11
click at [1218, 707] on icon at bounding box center [1215, 707] width 8 height 5
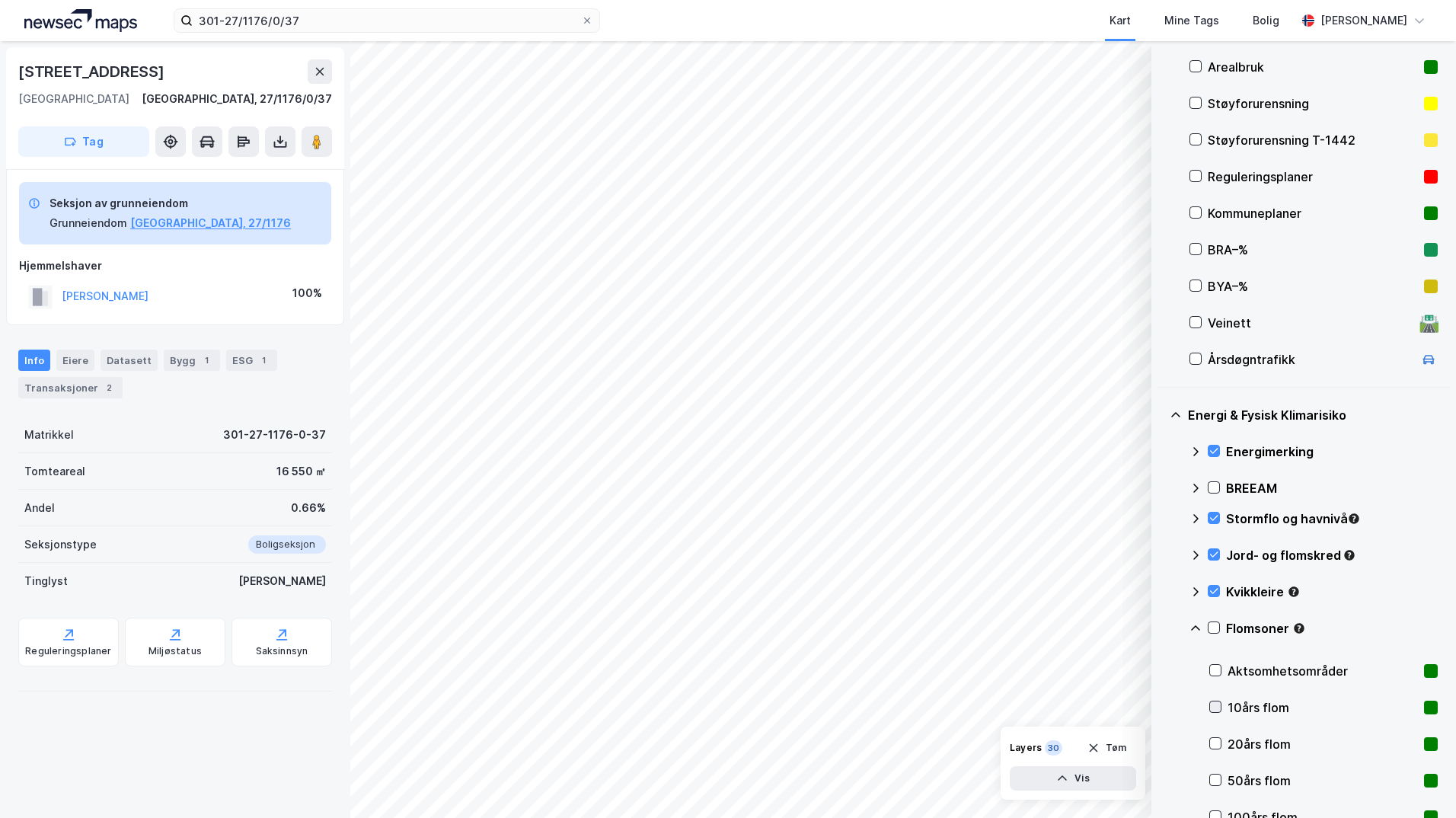
scroll to position [304, 0]
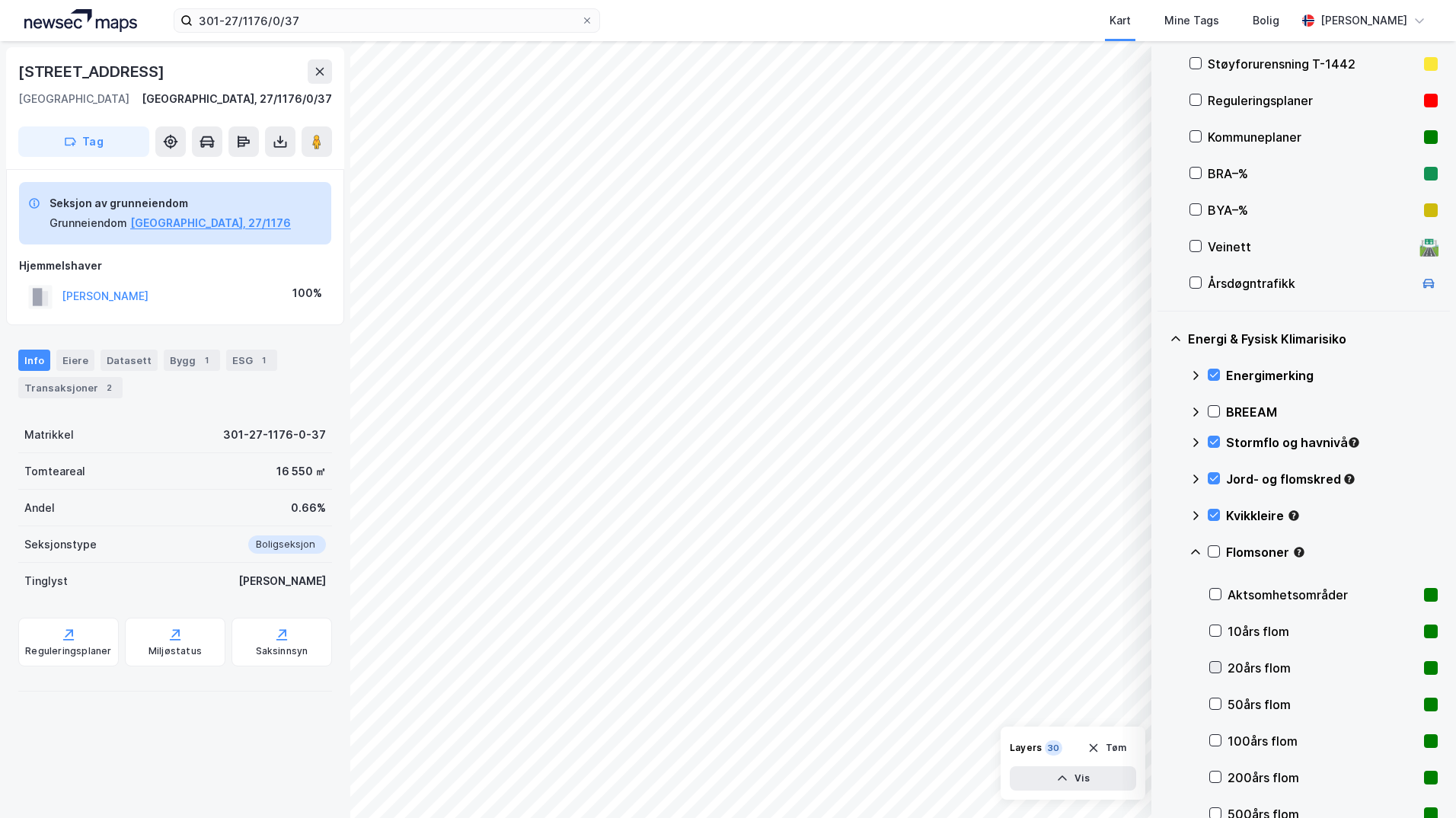
click at [1213, 664] on icon at bounding box center [1215, 668] width 11 height 11
click at [1215, 666] on icon at bounding box center [1215, 668] width 11 height 11
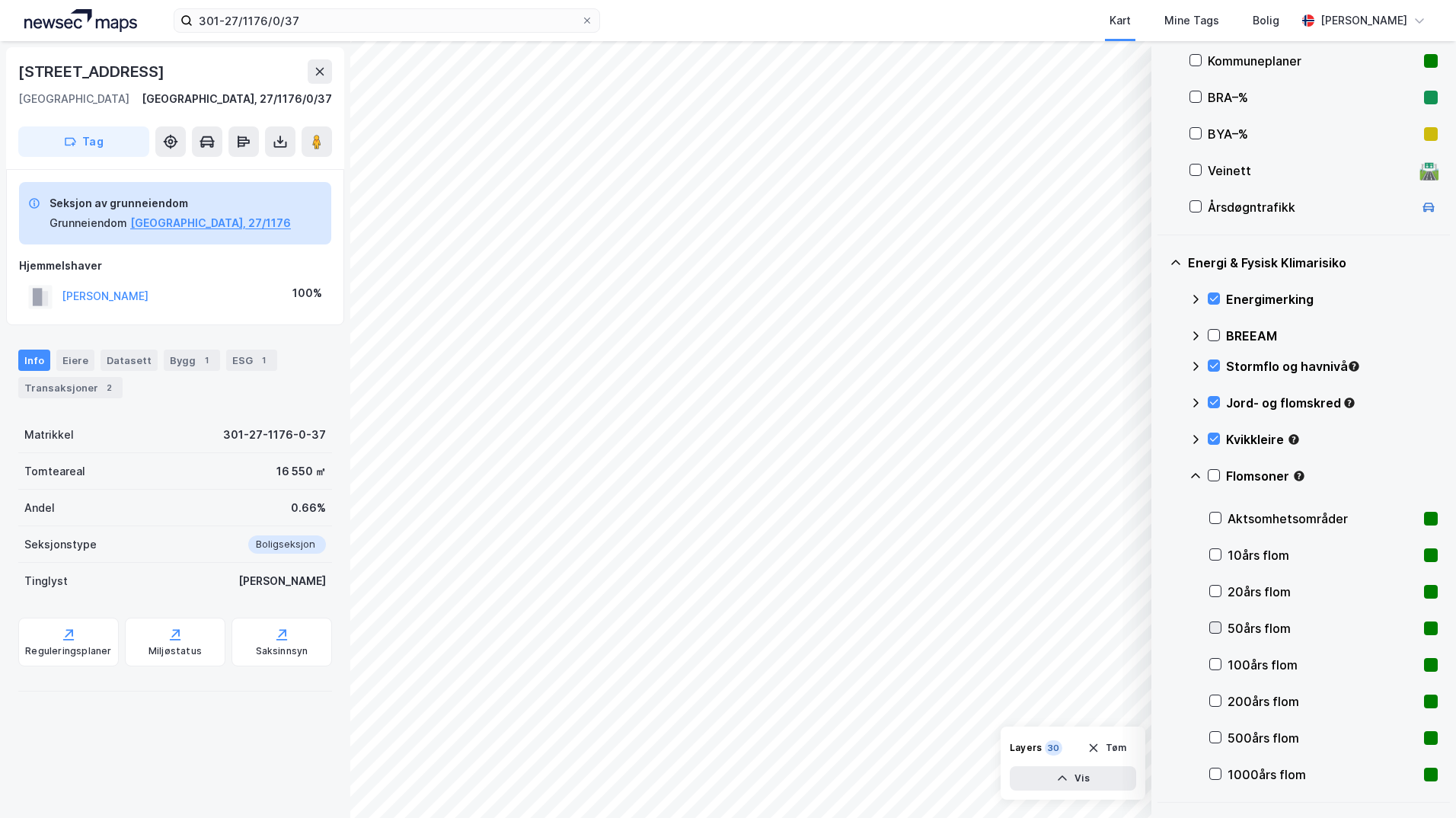
click at [1217, 627] on icon at bounding box center [1215, 628] width 11 height 11
click at [1215, 628] on icon at bounding box center [1215, 628] width 11 height 11
click at [1219, 665] on icon at bounding box center [1215, 664] width 11 height 11
click at [1215, 696] on icon at bounding box center [1215, 701] width 11 height 11
click at [1214, 519] on icon at bounding box center [1215, 518] width 8 height 5
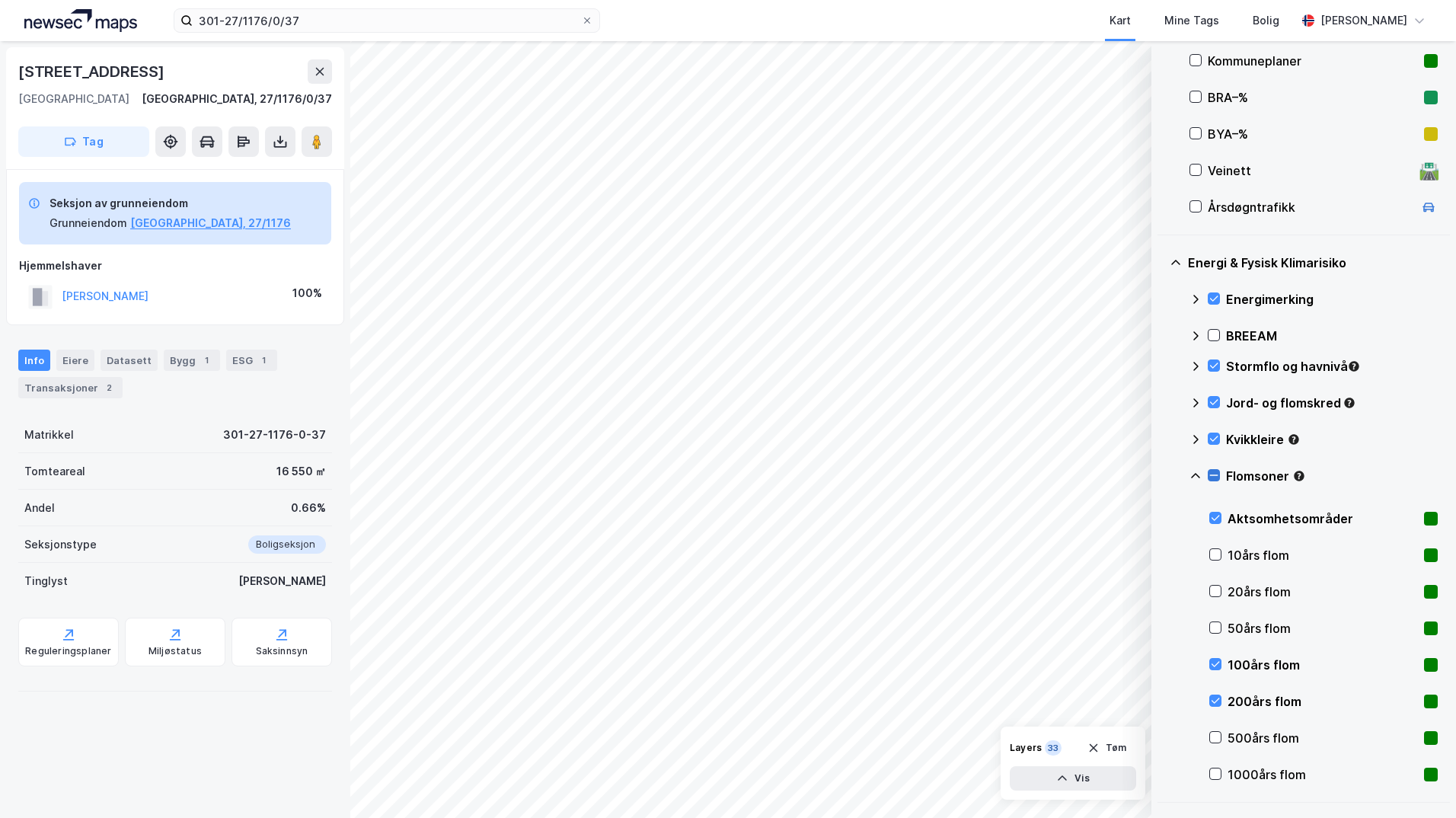
click at [1215, 473] on icon at bounding box center [1215, 476] width 11 height 11
click at [1193, 477] on icon at bounding box center [1196, 476] width 9 height 5
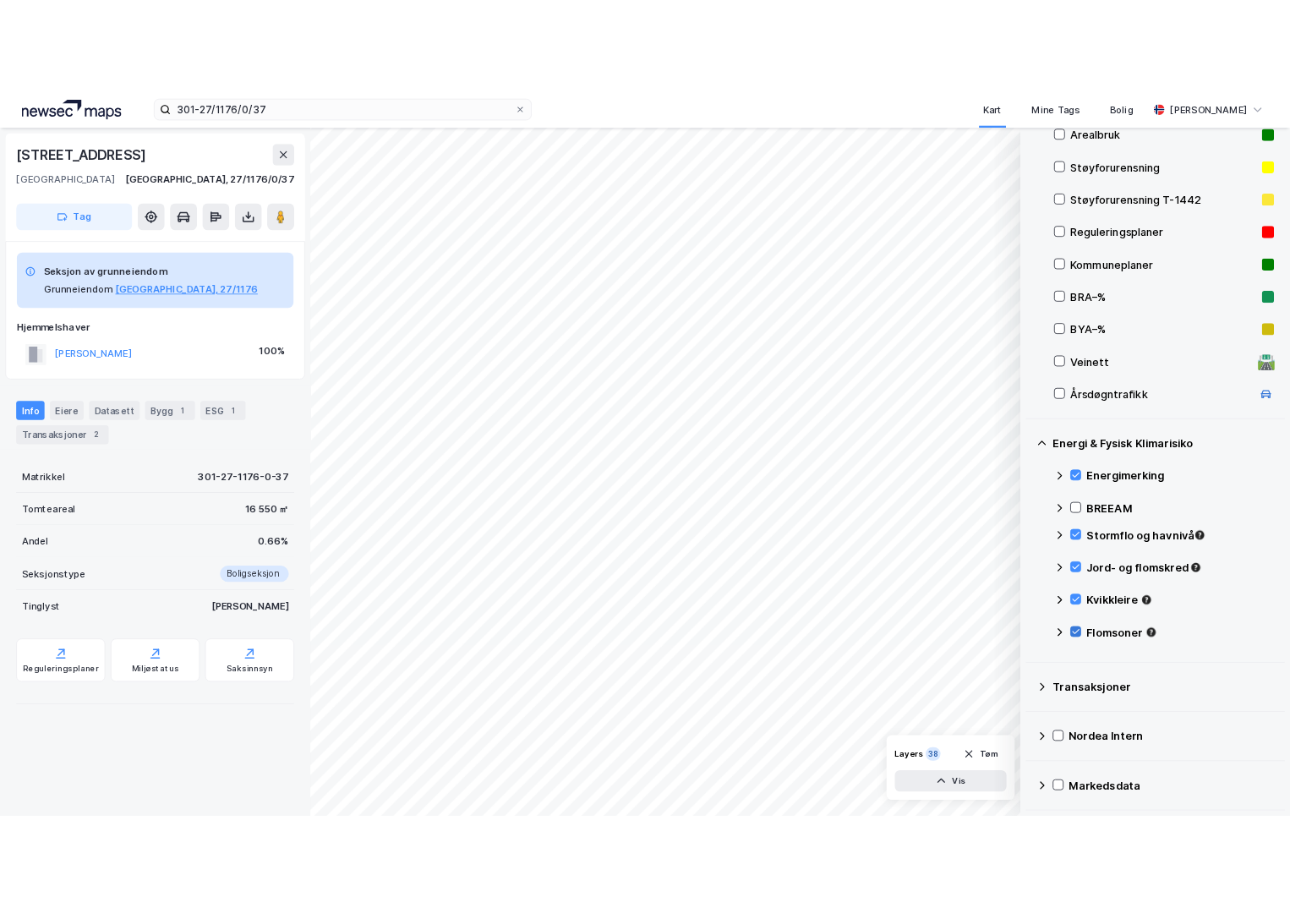
scroll to position [189, 0]
